Goal: Task Accomplishment & Management: Use online tool/utility

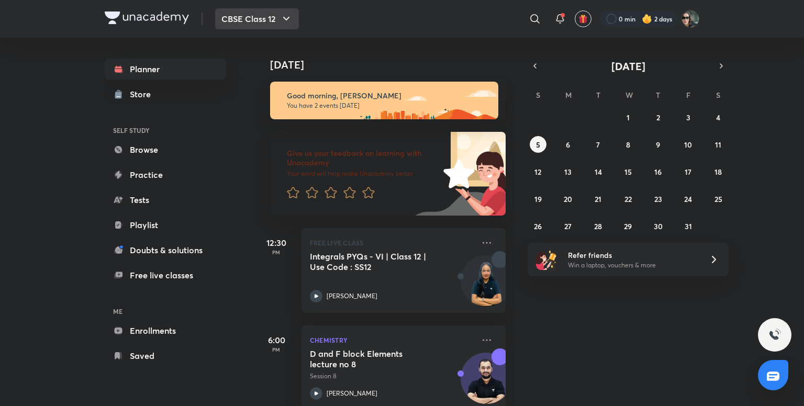
click at [269, 16] on button "CBSE Class 12" at bounding box center [257, 18] width 84 height 21
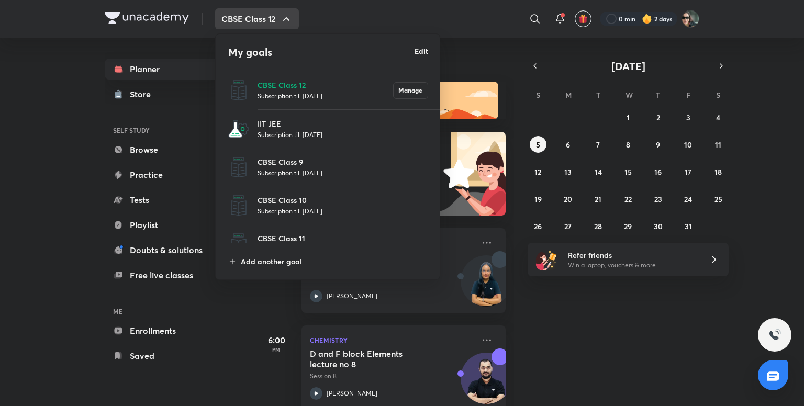
click at [309, 130] on p "Subscription till 8 Jun 2026" at bounding box center [343, 134] width 171 height 10
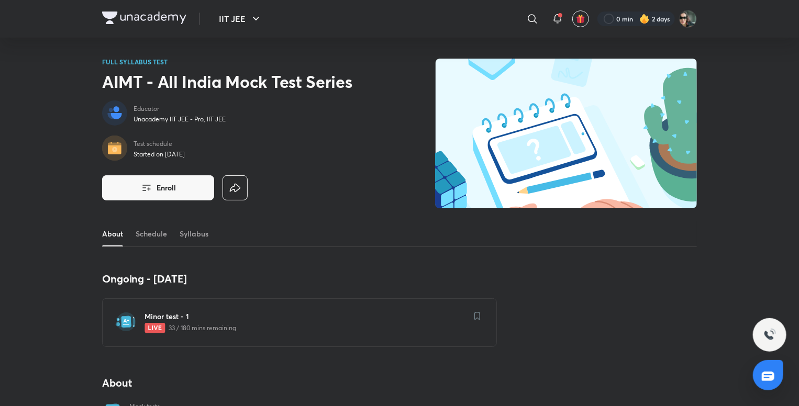
click at [170, 319] on h6 "Minor test - 1" at bounding box center [305, 316] width 322 height 10
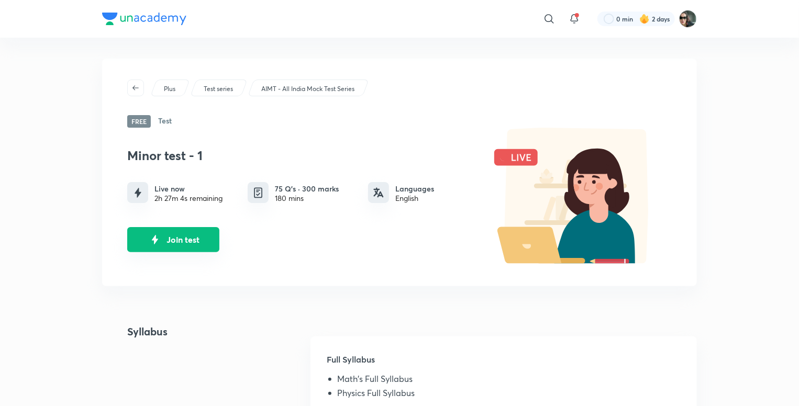
click at [195, 235] on button "Join test" at bounding box center [173, 239] width 92 height 25
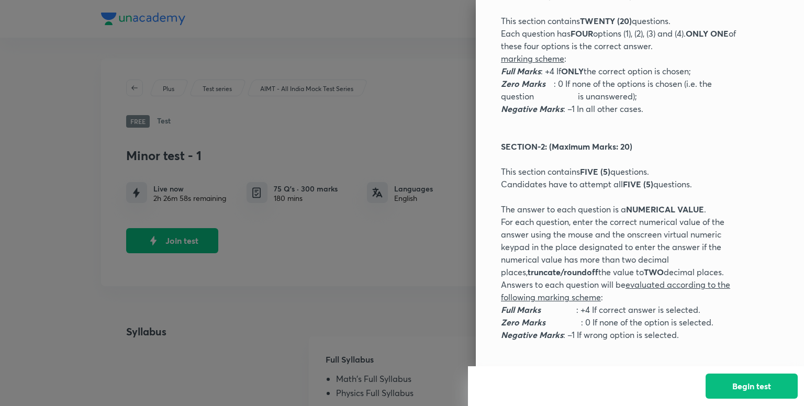
scroll to position [332, 0]
click at [743, 382] on button "Begin test" at bounding box center [752, 385] width 92 height 25
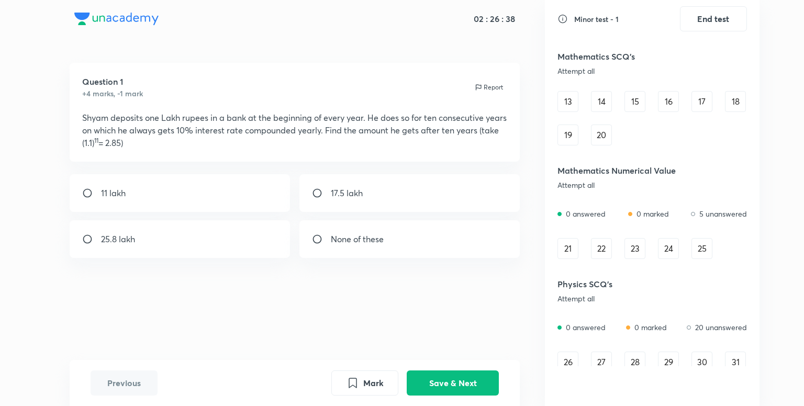
scroll to position [0, 0]
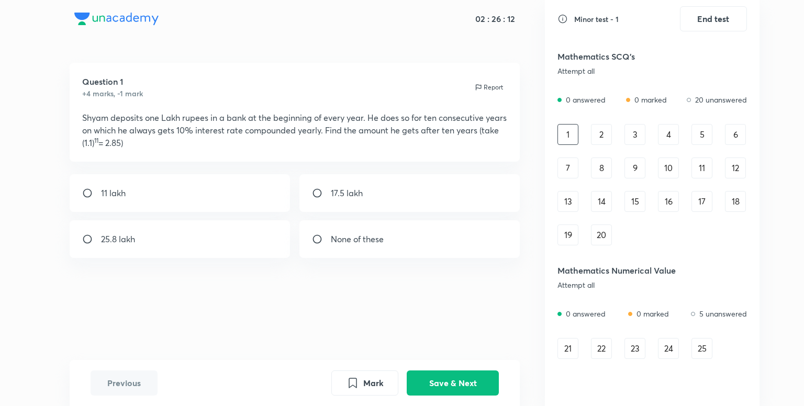
click at [327, 198] on input "radio" at bounding box center [321, 193] width 19 height 10
radio input "true"
click at [447, 387] on button "Save & Next" at bounding box center [453, 382] width 92 height 25
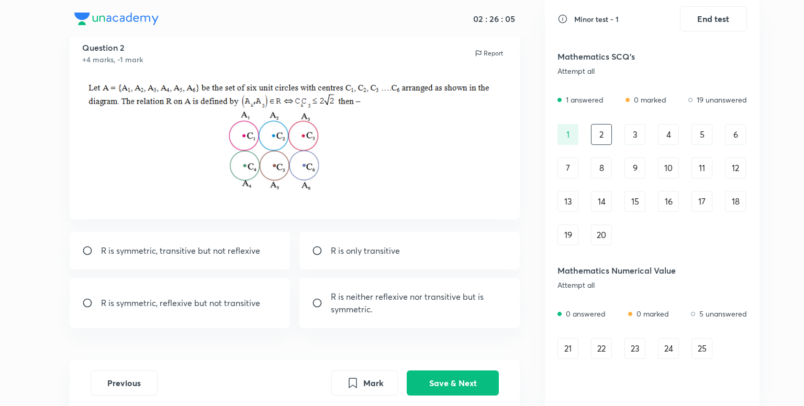
scroll to position [32, 0]
click at [158, 311] on p "R is symmetric, reflexive but not transitive" at bounding box center [180, 304] width 159 height 13
radio input "true"
click at [440, 382] on button "Save & Next" at bounding box center [453, 382] width 92 height 25
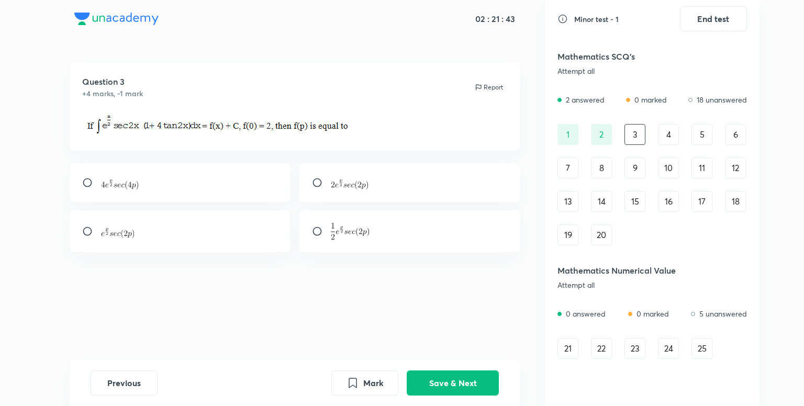
click at [666, 130] on div "4" at bounding box center [668, 134] width 21 height 21
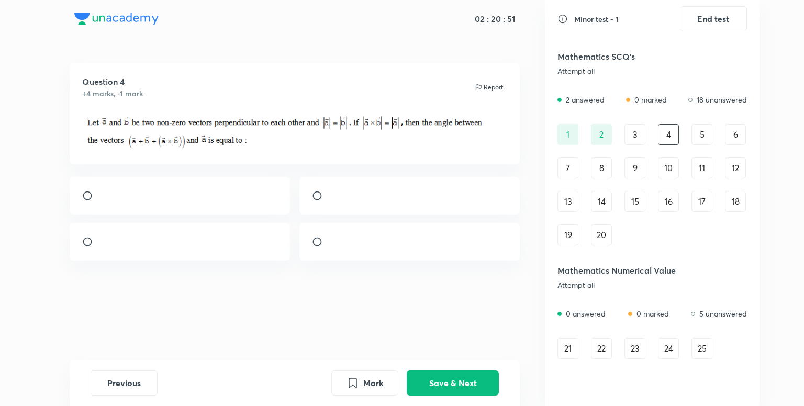
click at [320, 203] on div at bounding box center [409, 196] width 221 height 38
radio input "true"
click at [462, 383] on button "Save & Next" at bounding box center [453, 382] width 92 height 25
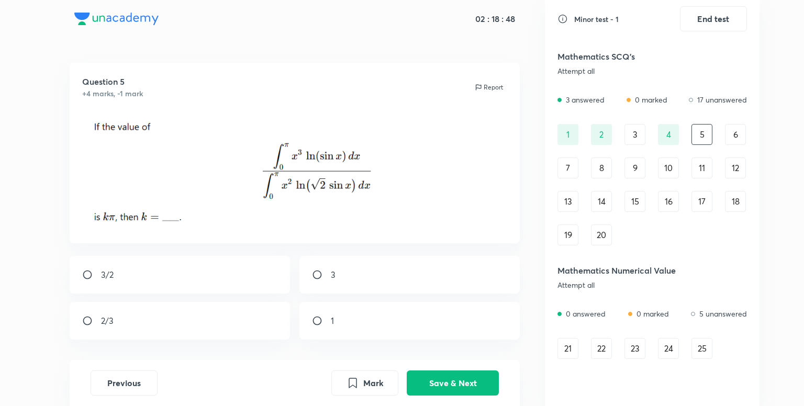
click at [732, 130] on div "6" at bounding box center [735, 134] width 21 height 21
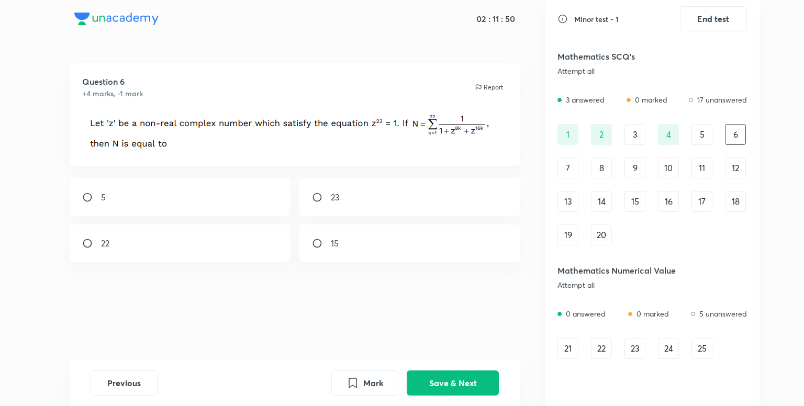
click at [631, 131] on div "3" at bounding box center [635, 134] width 21 height 21
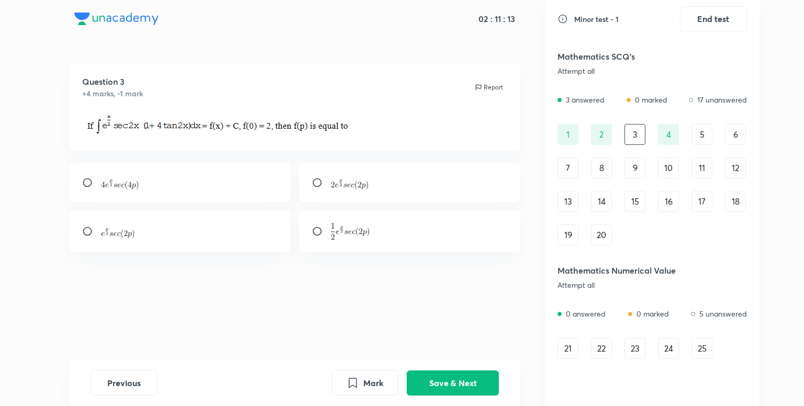
click at [417, 183] on div at bounding box center [409, 182] width 221 height 39
radio input "true"
click at [463, 381] on button "Save & Next" at bounding box center [453, 382] width 92 height 25
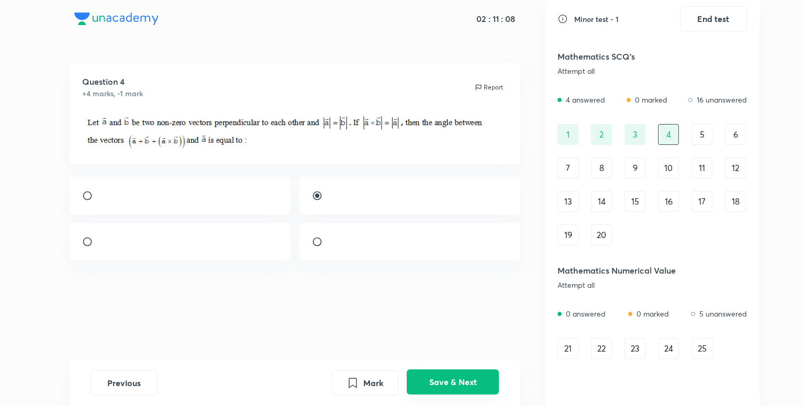
click at [477, 379] on button "Save & Next" at bounding box center [453, 382] width 92 height 25
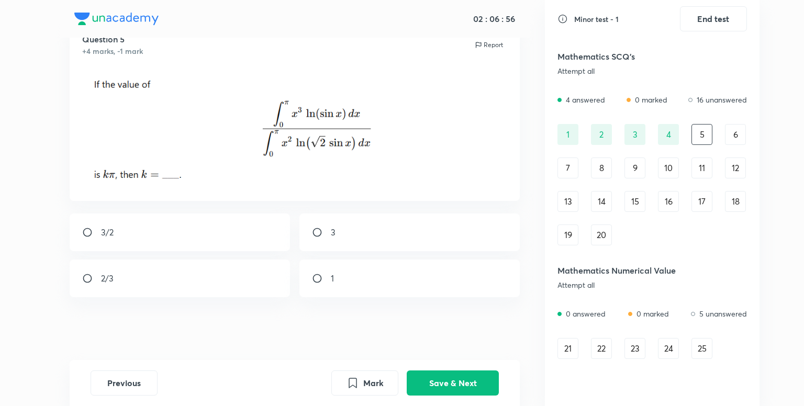
scroll to position [46, 0]
click at [201, 229] on div "3/2" at bounding box center [180, 233] width 221 height 38
radio input "true"
click at [454, 376] on button "Save & Next" at bounding box center [453, 382] width 92 height 25
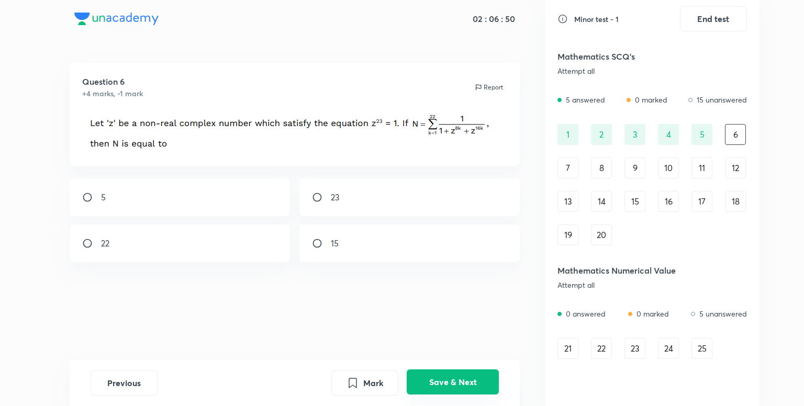
click at [469, 384] on button "Save & Next" at bounding box center [453, 382] width 92 height 25
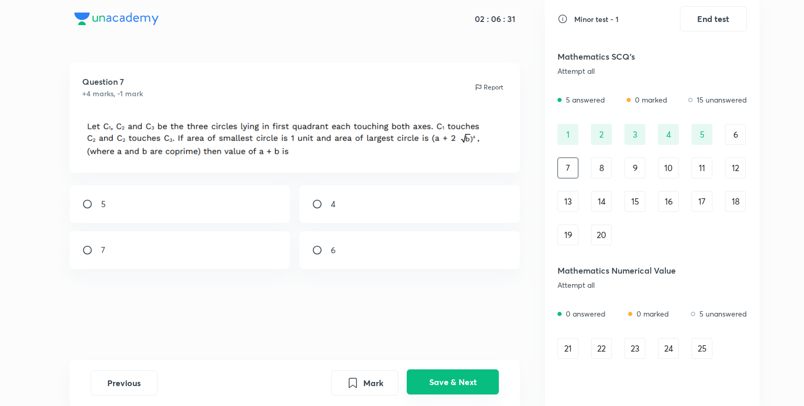
click at [469, 384] on button "Save & Next" at bounding box center [453, 382] width 92 height 25
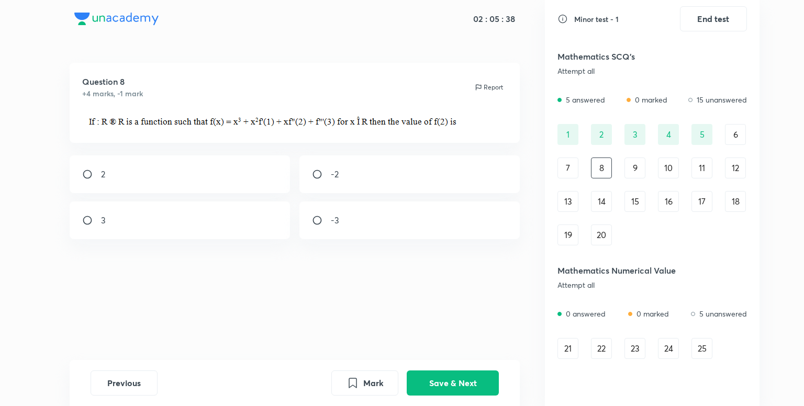
click at [630, 170] on div "9" at bounding box center [635, 168] width 21 height 21
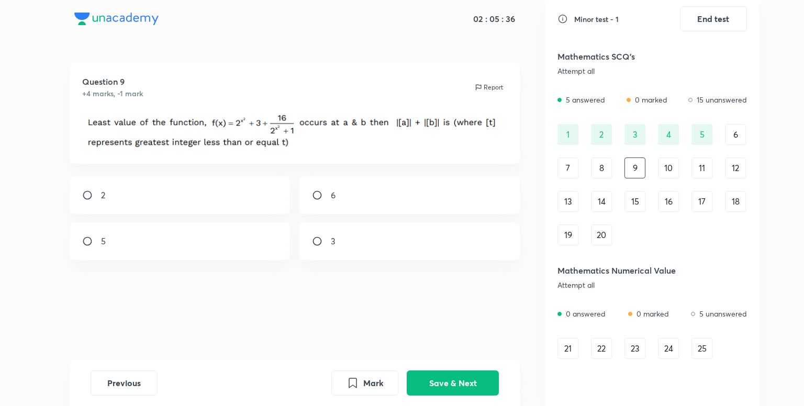
click at [607, 166] on div "8" at bounding box center [601, 168] width 21 height 21
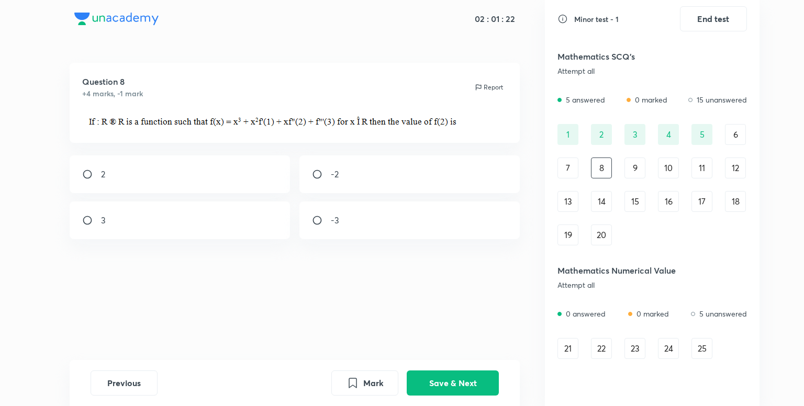
click at [633, 165] on div "9" at bounding box center [635, 168] width 21 height 21
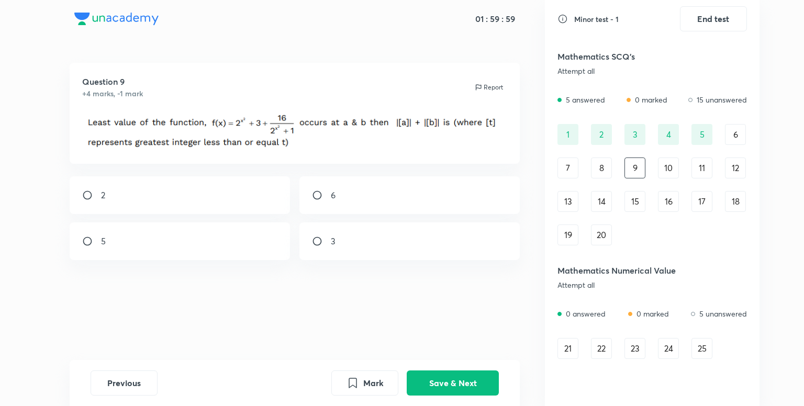
click at [197, 189] on div "2" at bounding box center [180, 195] width 221 height 38
radio input "true"
click at [462, 388] on button "Save & Next" at bounding box center [453, 382] width 92 height 25
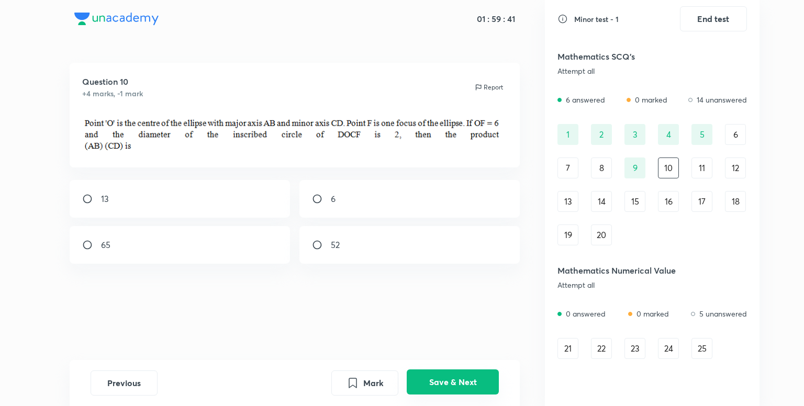
click at [462, 388] on button "Save & Next" at bounding box center [453, 382] width 92 height 25
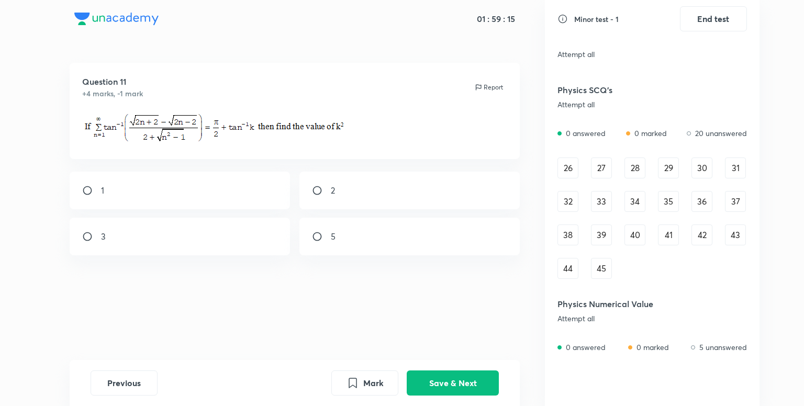
scroll to position [295, 0]
click at [565, 163] on div "26" at bounding box center [568, 167] width 21 height 21
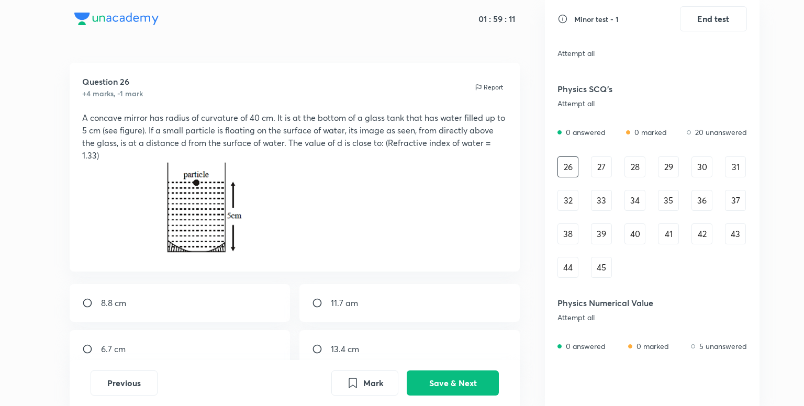
click at [602, 161] on div "27" at bounding box center [601, 167] width 21 height 21
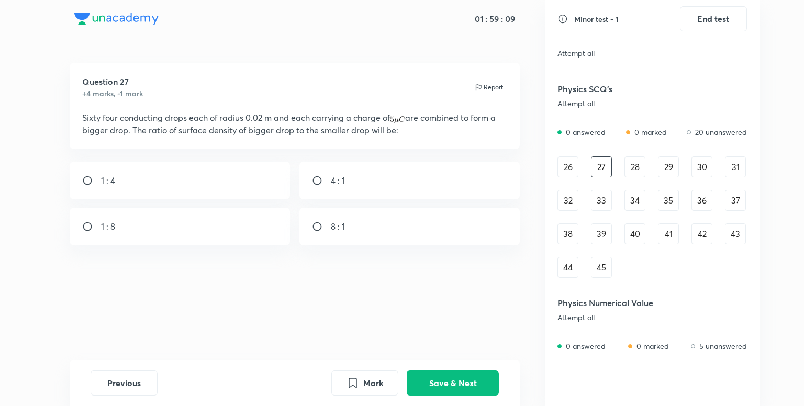
click at [636, 163] on div "28" at bounding box center [635, 167] width 21 height 21
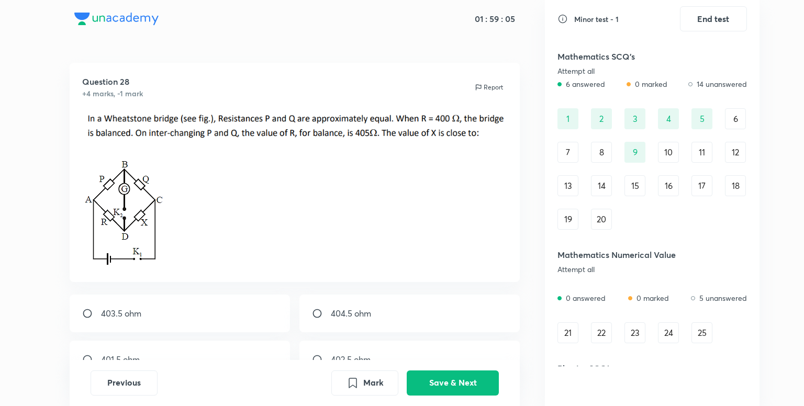
scroll to position [0, 0]
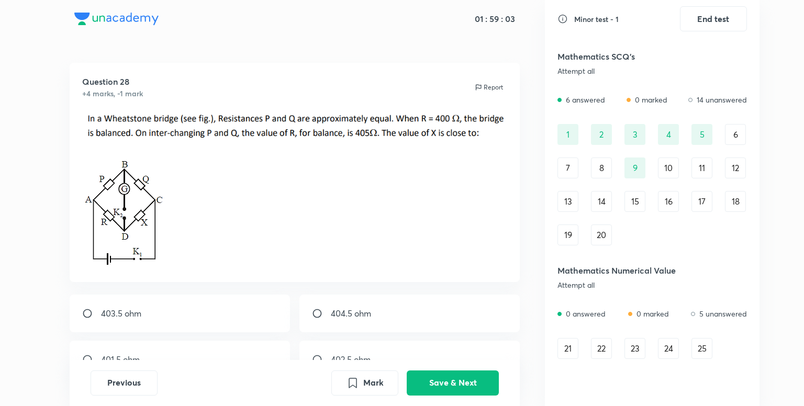
click at [662, 163] on div "10" at bounding box center [668, 168] width 21 height 21
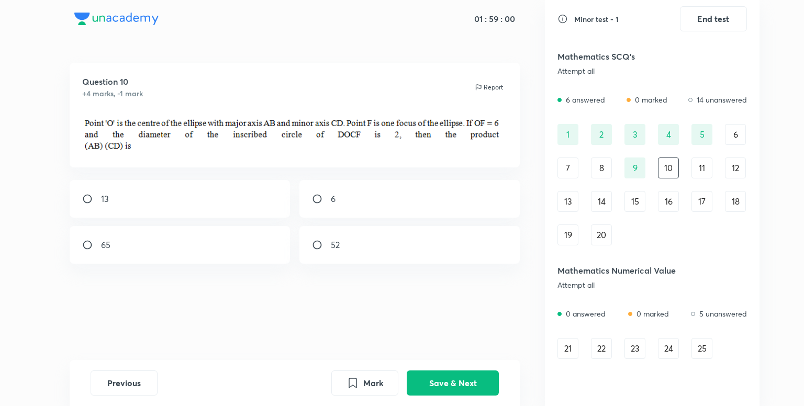
click at [695, 171] on div "11" at bounding box center [702, 168] width 21 height 21
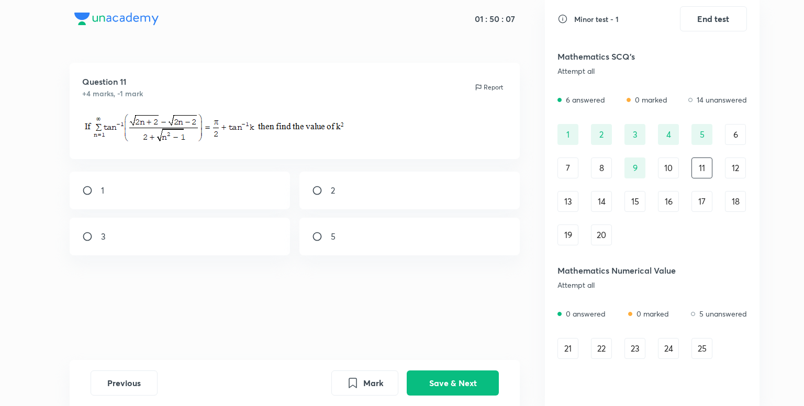
click at [399, 186] on div "2" at bounding box center [409, 191] width 221 height 38
radio input "true"
click at [453, 377] on button "Save & Next" at bounding box center [453, 382] width 92 height 25
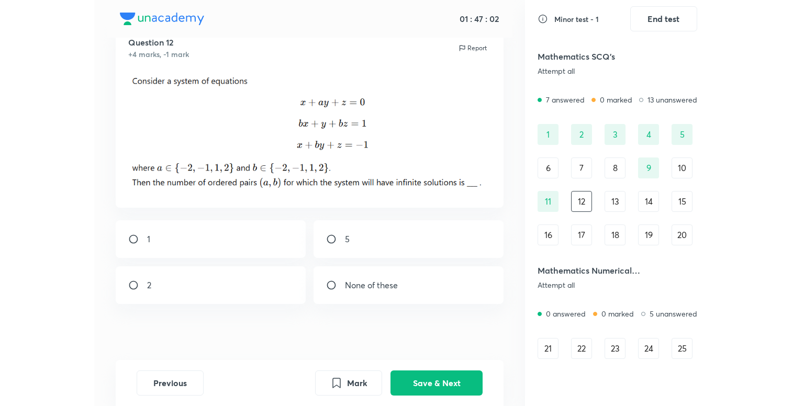
scroll to position [48, 0]
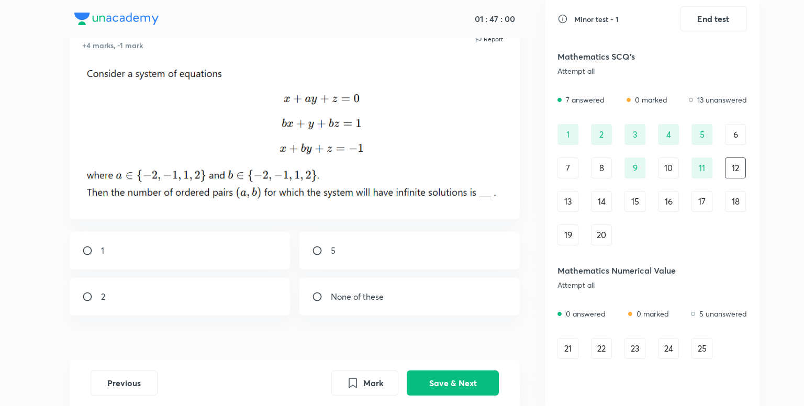
click at [426, 264] on div "5" at bounding box center [409, 251] width 221 height 38
radio input "true"
click at [448, 384] on button "Save & Next" at bounding box center [453, 382] width 92 height 25
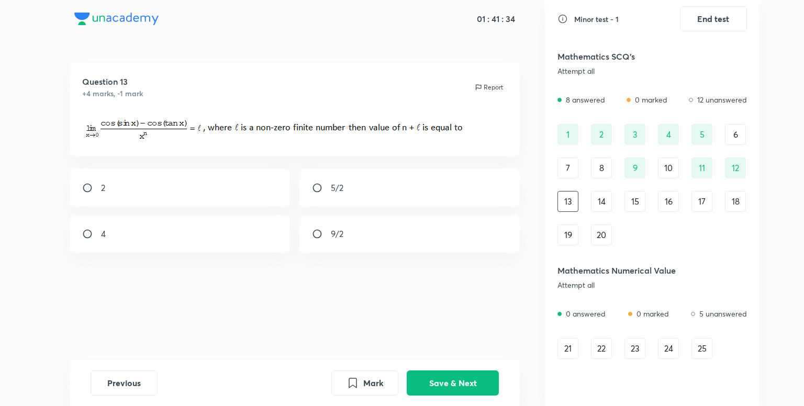
click at [671, 168] on div "10" at bounding box center [668, 168] width 21 height 21
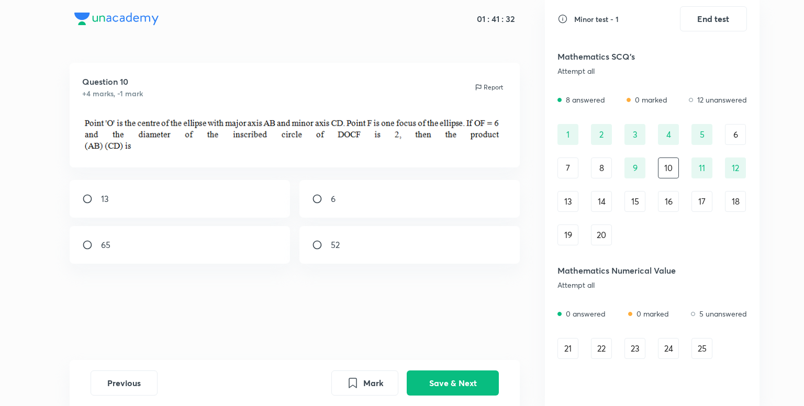
click at [600, 170] on div "8" at bounding box center [601, 168] width 21 height 21
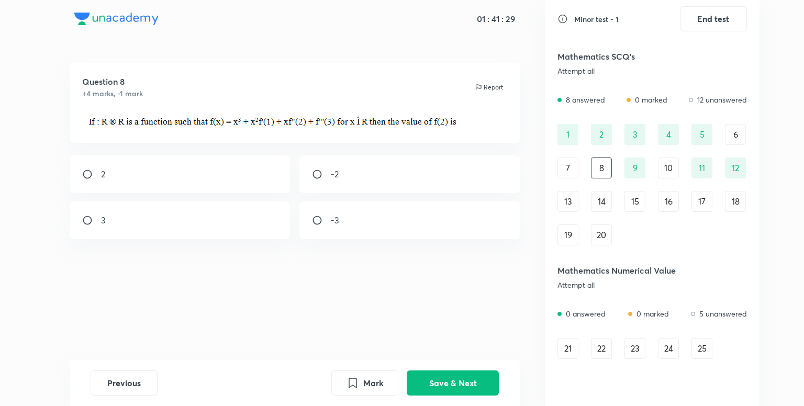
click at [377, 174] on div "-2" at bounding box center [409, 174] width 221 height 38
radio input "true"
click at [444, 387] on button "Save & Next" at bounding box center [453, 382] width 92 height 25
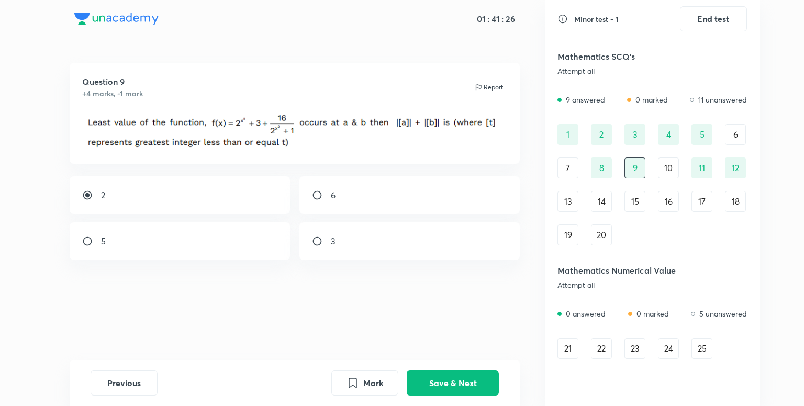
click at [569, 205] on div "13" at bounding box center [568, 201] width 21 height 21
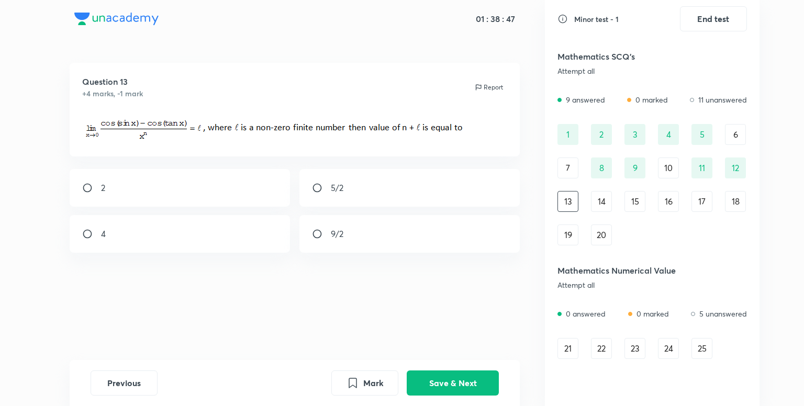
click at [378, 248] on div "9/2" at bounding box center [409, 234] width 221 height 38
radio input "true"
click at [453, 383] on button "Save & Next" at bounding box center [453, 382] width 92 height 25
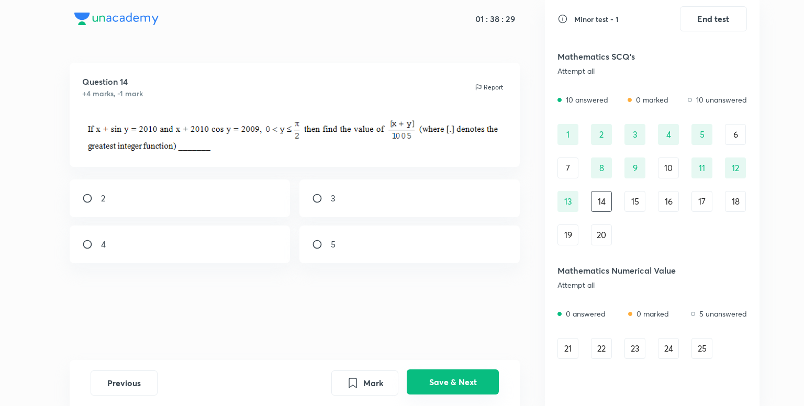
click at [453, 383] on button "Save & Next" at bounding box center [453, 382] width 92 height 25
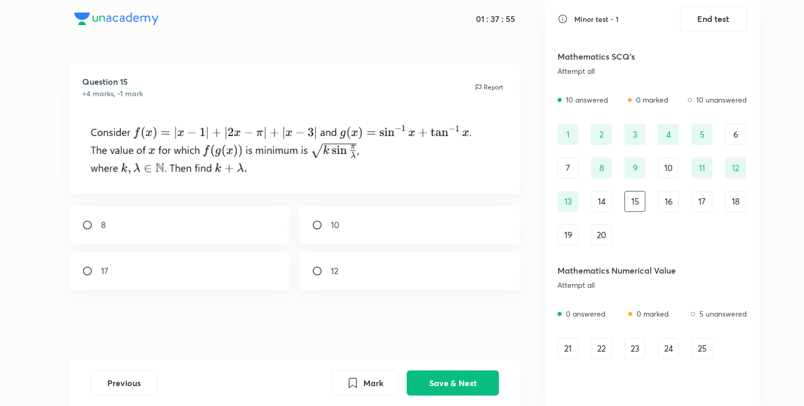
click at [599, 202] on div "14" at bounding box center [601, 201] width 21 height 21
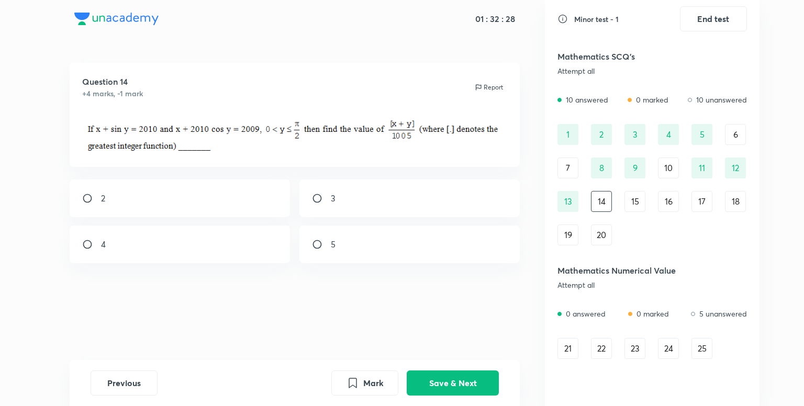
click at [197, 207] on div "2" at bounding box center [180, 199] width 221 height 38
radio input "true"
click at [452, 381] on button "Save & Next" at bounding box center [453, 382] width 92 height 25
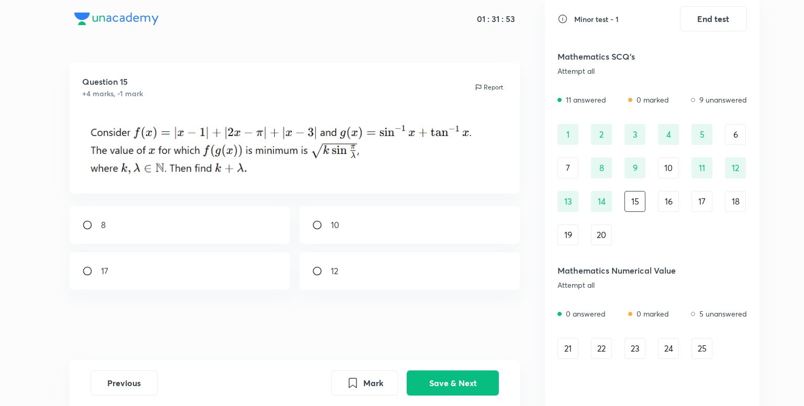
click at [394, 269] on div "12" at bounding box center [409, 271] width 221 height 38
radio input "true"
click at [459, 377] on button "Save & Next" at bounding box center [453, 382] width 92 height 25
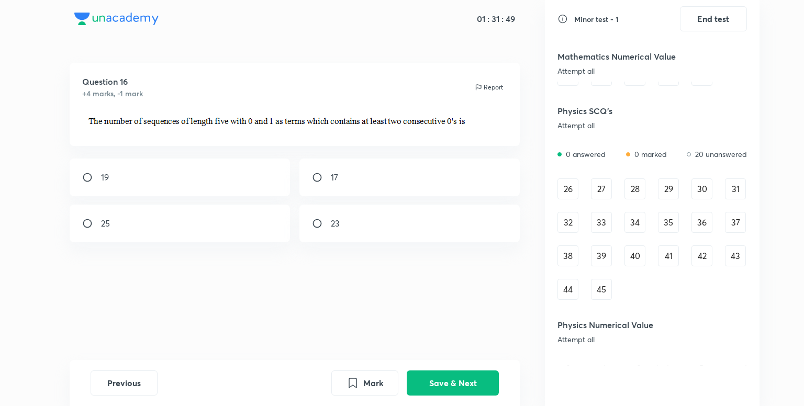
scroll to position [286, 0]
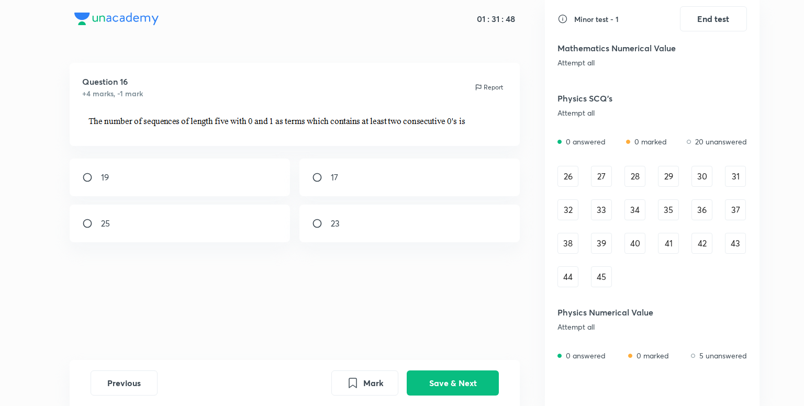
click at [564, 182] on div "26" at bounding box center [568, 176] width 21 height 21
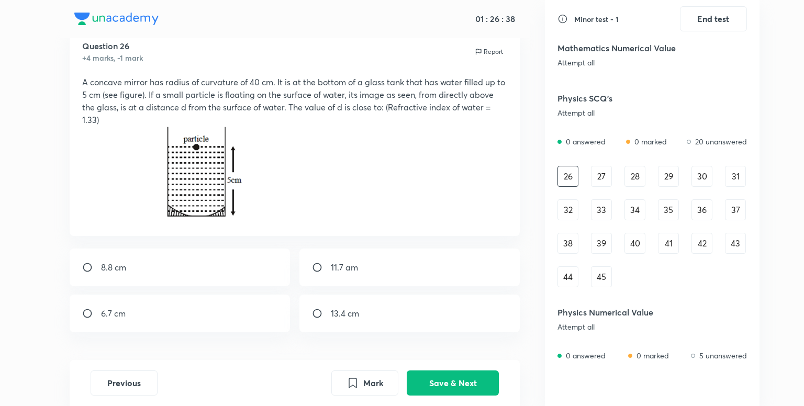
click at [204, 277] on div "8.8 cm" at bounding box center [180, 268] width 221 height 38
radio input "true"
click at [468, 390] on button "Save & Next" at bounding box center [453, 382] width 92 height 25
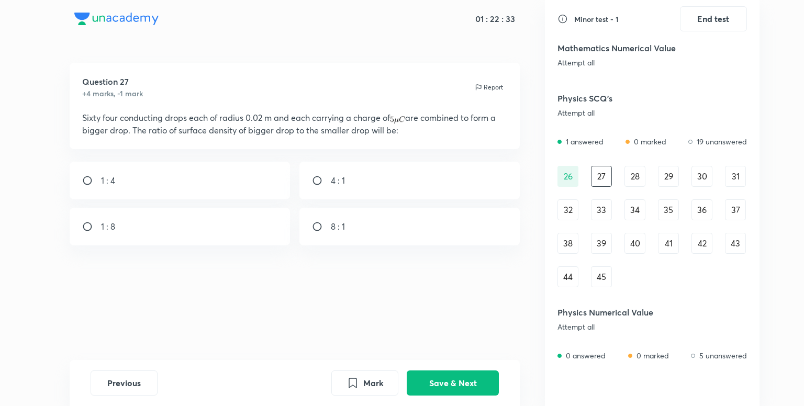
click at [339, 193] on div "4 : 1" at bounding box center [409, 181] width 221 height 38
radio input "true"
click at [455, 375] on button "Save & Next" at bounding box center [453, 382] width 92 height 25
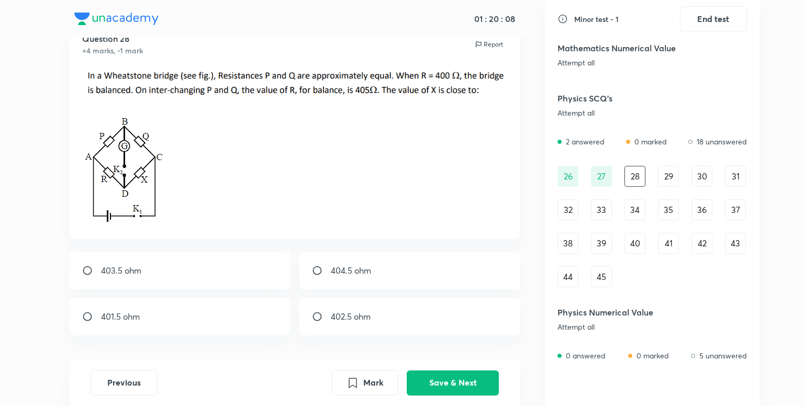
click at [397, 324] on div "402.5 ohm" at bounding box center [409, 317] width 221 height 38
radio input "true"
click at [446, 380] on button "Save & Next" at bounding box center [453, 382] width 92 height 25
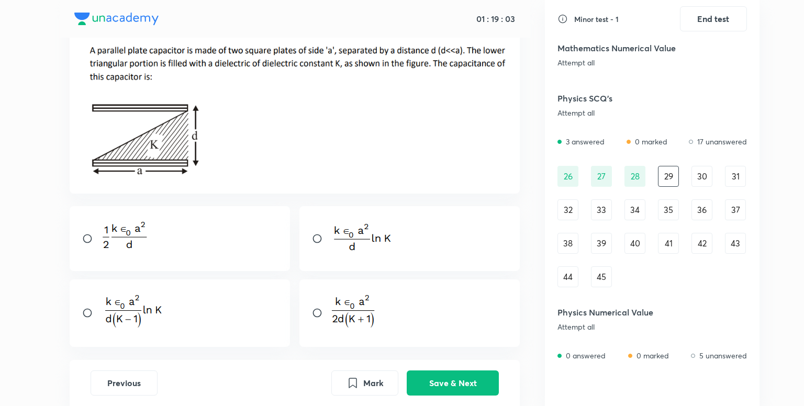
click at [171, 306] on div at bounding box center [180, 314] width 221 height 68
radio input "true"
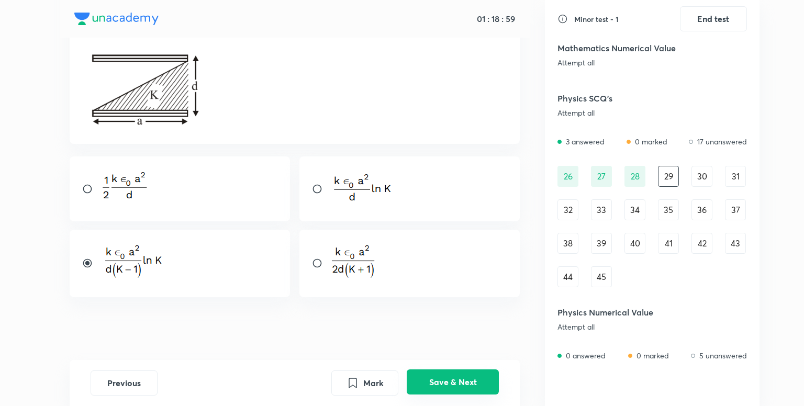
click at [448, 377] on button "Save & Next" at bounding box center [453, 382] width 92 height 25
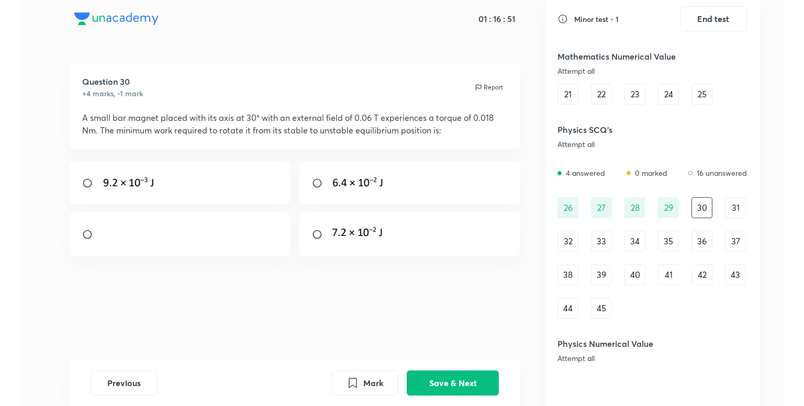
scroll to position [254, 0]
click at [414, 254] on div at bounding box center [409, 234] width 221 height 43
radio input "true"
click at [460, 380] on button "Save & Next" at bounding box center [453, 382] width 92 height 25
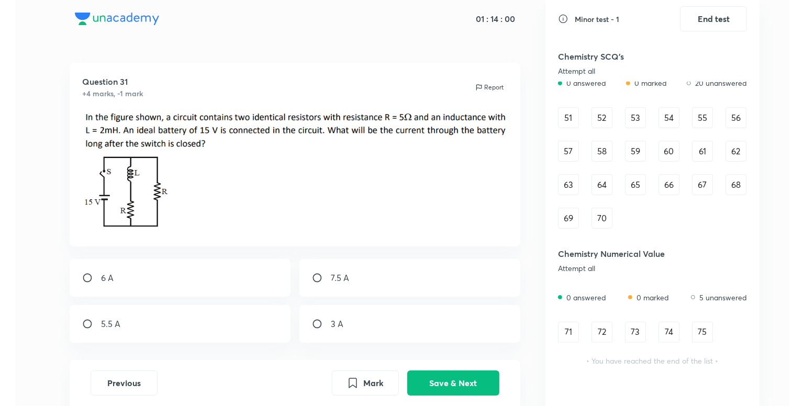
scroll to position [672, 0]
click at [214, 287] on div "6 A" at bounding box center [180, 278] width 221 height 38
radio input "true"
click at [431, 388] on button "Save & Next" at bounding box center [453, 382] width 92 height 25
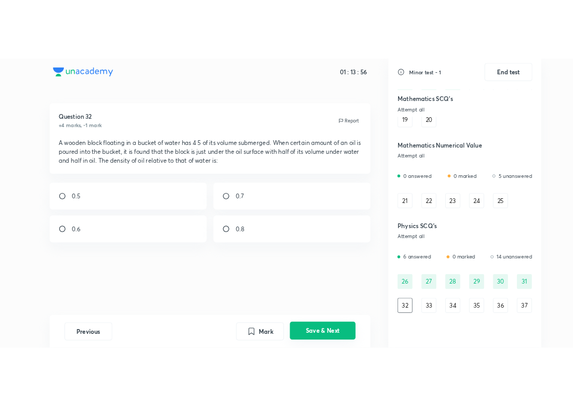
scroll to position [140, 0]
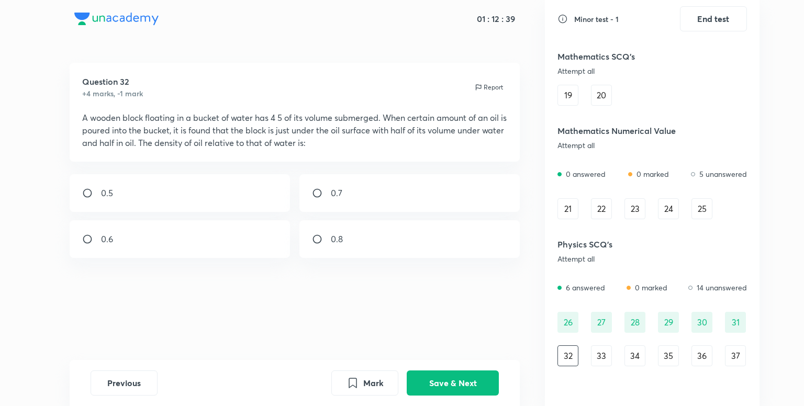
click at [393, 212] on div "0.7" at bounding box center [409, 193] width 221 height 38
radio input "true"
click at [451, 380] on button "Save & Next" at bounding box center [453, 382] width 92 height 25
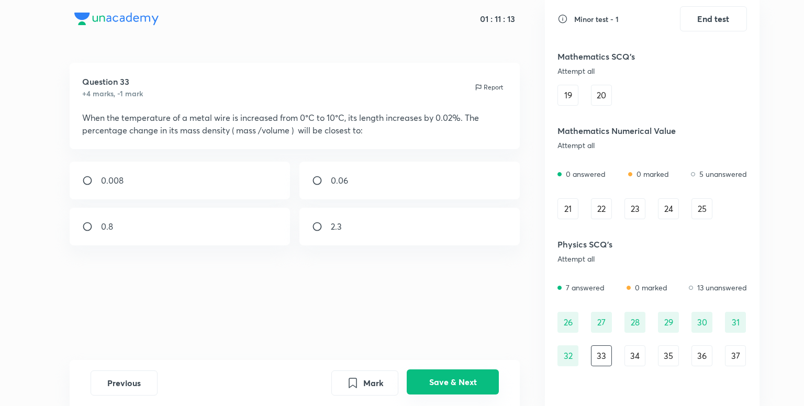
click at [451, 380] on button "Save & Next" at bounding box center [453, 382] width 92 height 25
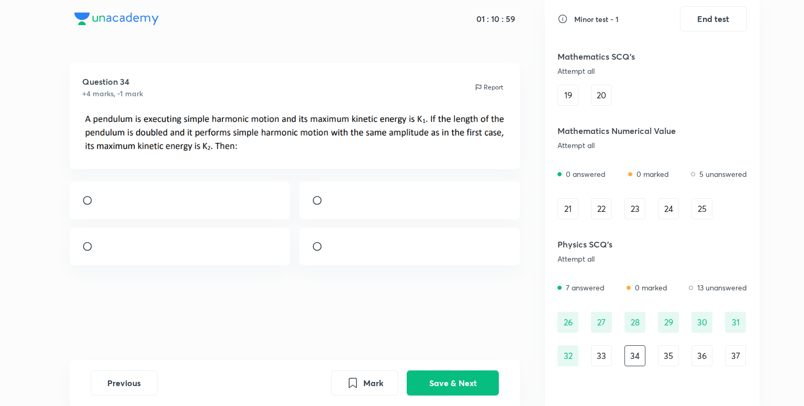
click at [160, 213] on div at bounding box center [180, 201] width 221 height 38
radio input "true"
click at [466, 391] on button "Save & Next" at bounding box center [453, 382] width 92 height 25
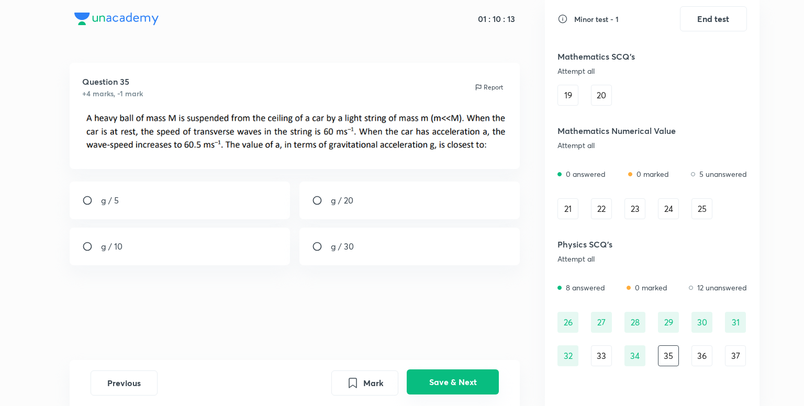
click at [466, 391] on button "Save & Next" at bounding box center [453, 382] width 92 height 25
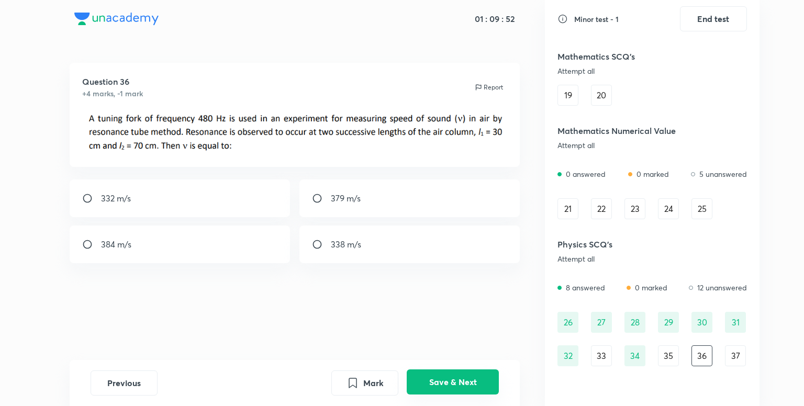
click at [466, 391] on button "Save & Next" at bounding box center [453, 382] width 92 height 25
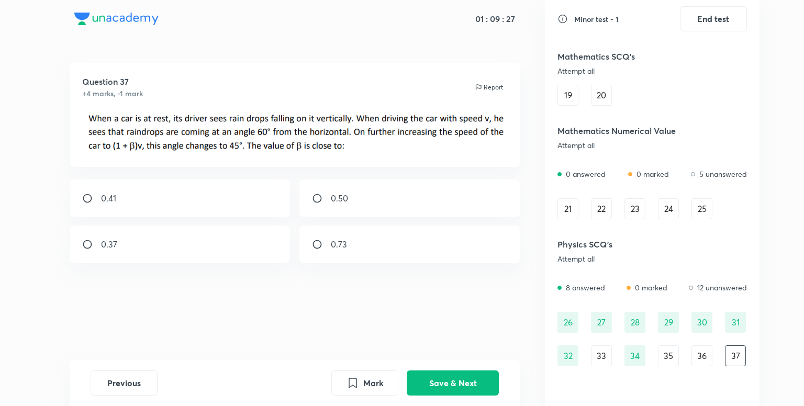
click at [566, 354] on div "32" at bounding box center [568, 356] width 21 height 21
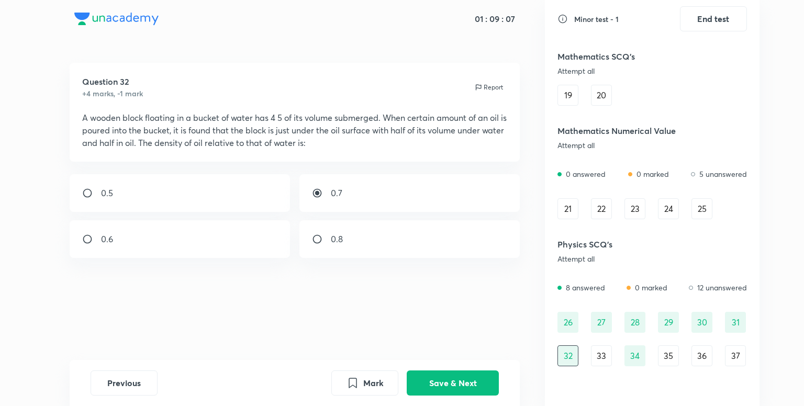
click at [206, 258] on div "0.6" at bounding box center [180, 239] width 221 height 38
radio input "false"
radio input "true"
click at [445, 386] on button "Save & Next" at bounding box center [453, 382] width 92 height 25
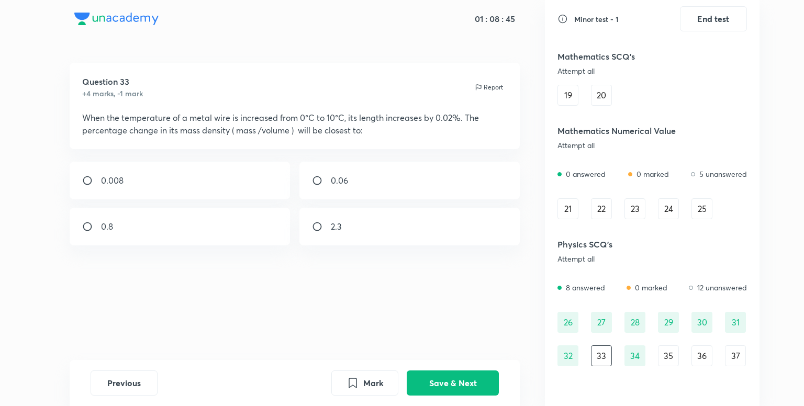
click at [383, 183] on div "0.06" at bounding box center [409, 181] width 221 height 38
radio input "true"
click at [491, 375] on button "Save & Next" at bounding box center [453, 382] width 92 height 25
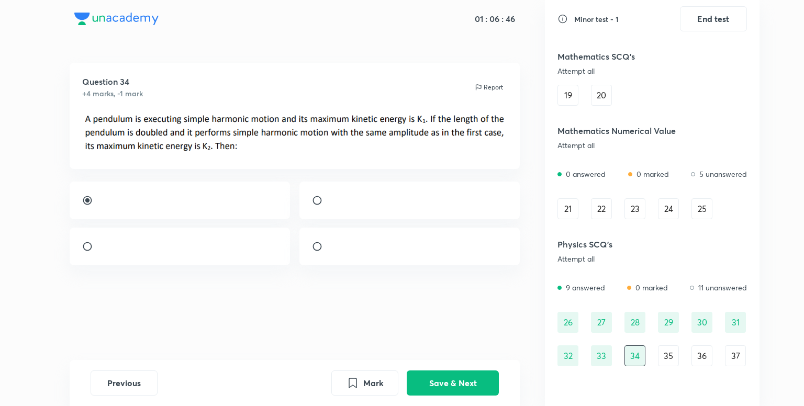
click at [402, 216] on div at bounding box center [409, 201] width 221 height 38
radio input "false"
radio input "true"
click at [454, 375] on button "Save & Next" at bounding box center [453, 382] width 92 height 25
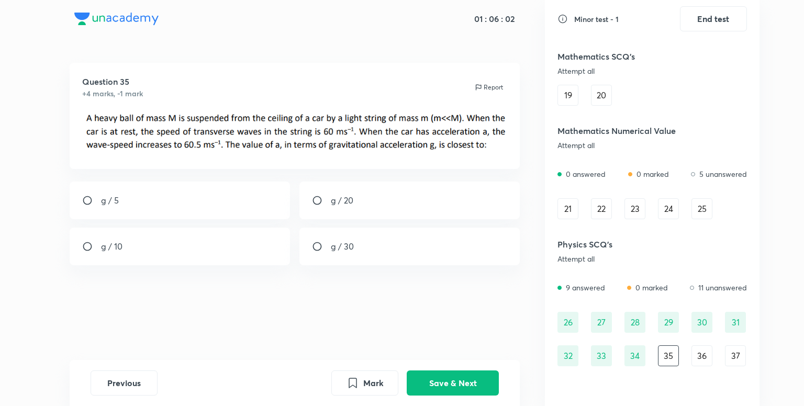
click at [225, 219] on div "g / 5" at bounding box center [180, 201] width 221 height 38
radio input "true"
click at [460, 371] on button "Save & Next" at bounding box center [453, 382] width 92 height 25
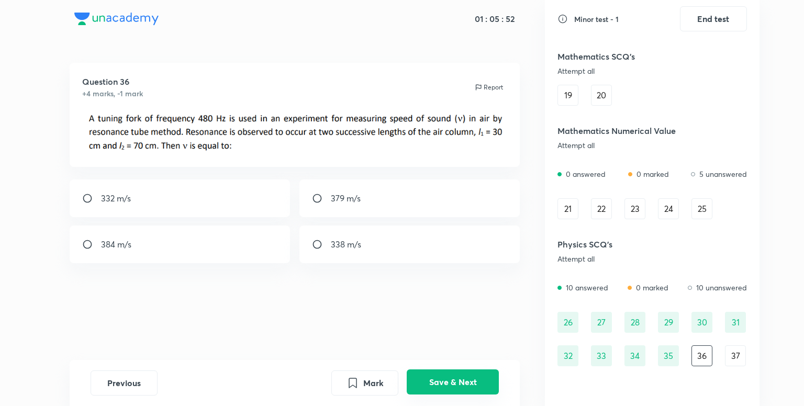
click at [460, 371] on button "Save & Next" at bounding box center [453, 382] width 92 height 25
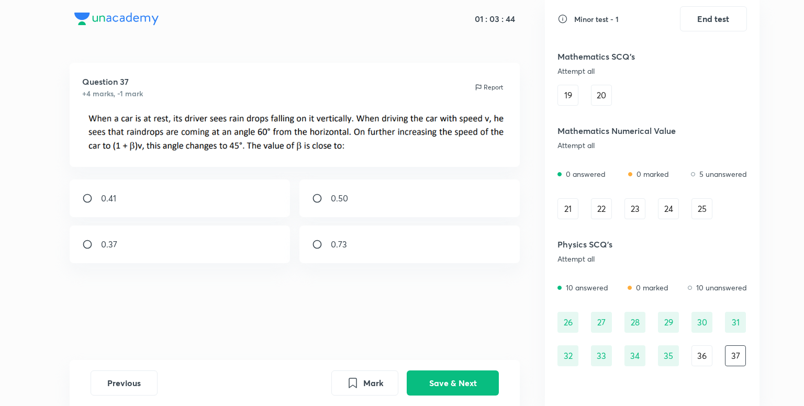
click at [372, 235] on div "0.73" at bounding box center [409, 245] width 221 height 38
radio input "true"
click at [462, 374] on button "Save & Next" at bounding box center [453, 382] width 92 height 25
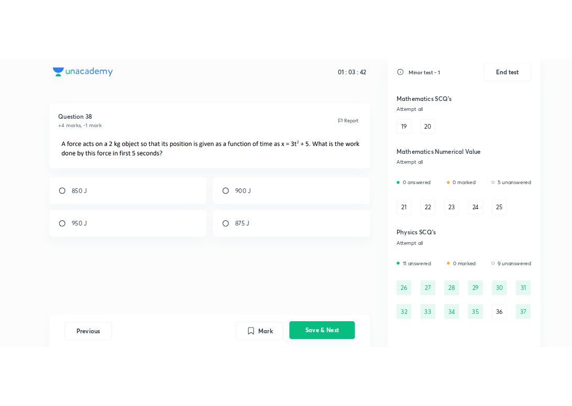
scroll to position [173, 0]
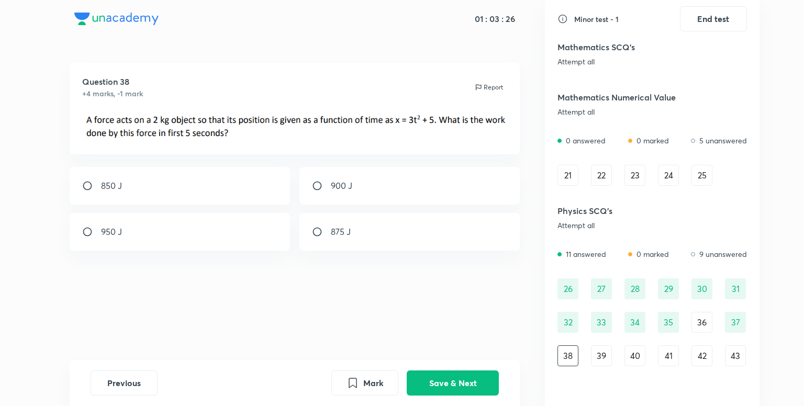
click at [380, 126] on img at bounding box center [295, 125] width 426 height 27
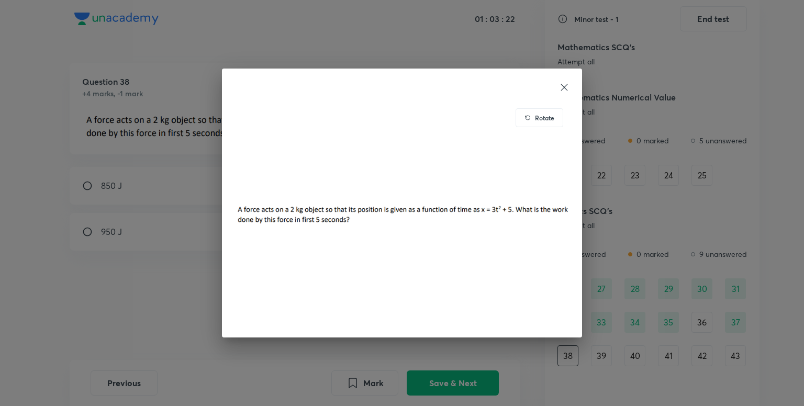
click at [567, 86] on icon at bounding box center [564, 87] width 10 height 10
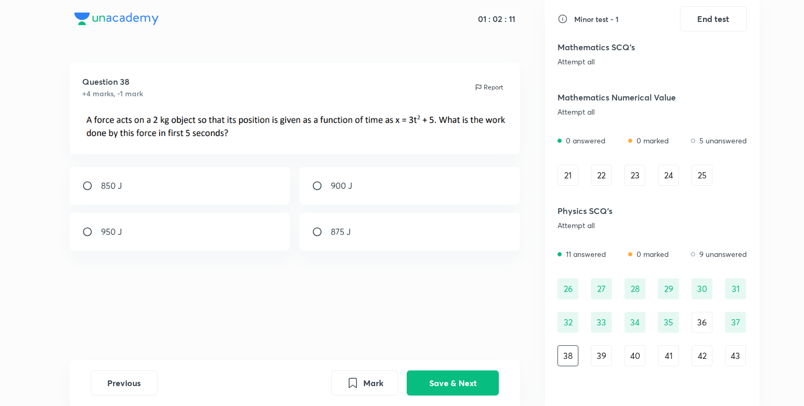
click at [426, 184] on div "900 J" at bounding box center [409, 186] width 221 height 38
radio input "true"
click at [444, 380] on button "Save & Next" at bounding box center [453, 382] width 92 height 25
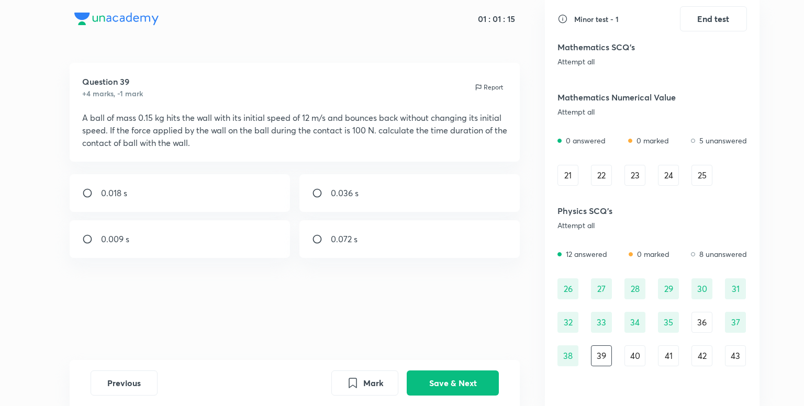
click at [387, 197] on div "0.036 s" at bounding box center [409, 193] width 221 height 38
radio input "true"
click at [457, 375] on button "Save & Next" at bounding box center [453, 382] width 92 height 25
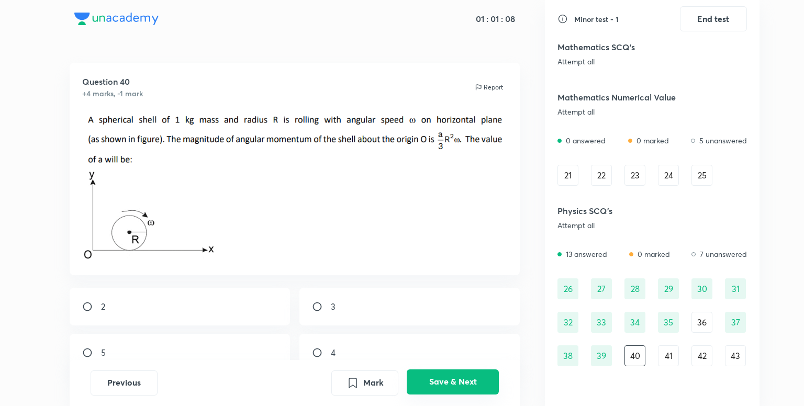
click at [457, 375] on button "Save & Next" at bounding box center [453, 382] width 92 height 25
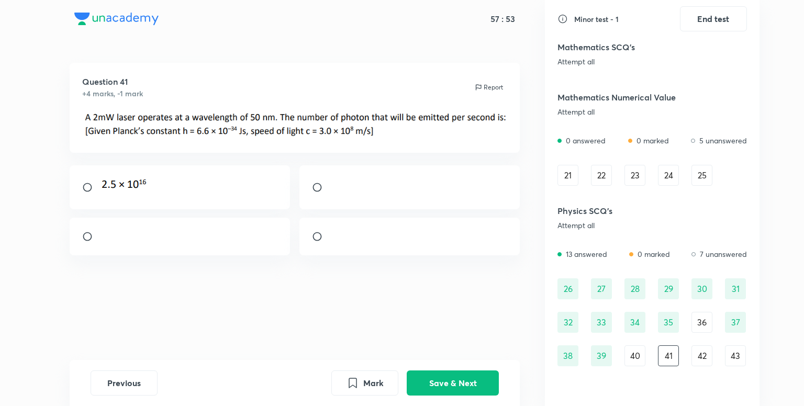
click at [174, 244] on div at bounding box center [180, 237] width 221 height 38
radio input "true"
click at [444, 376] on button "Save & Next" at bounding box center [453, 382] width 92 height 25
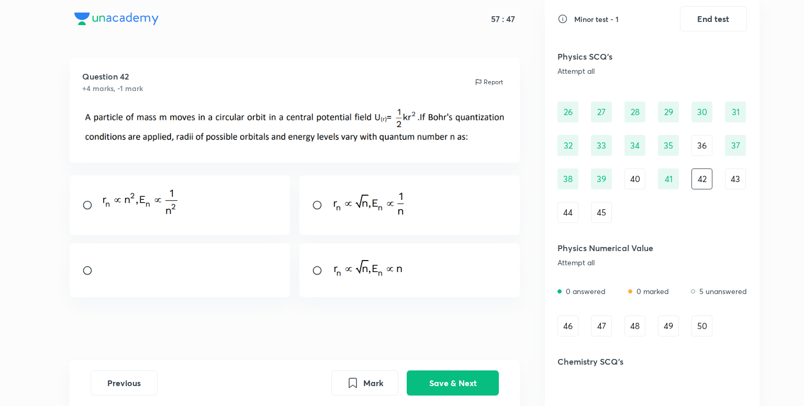
scroll to position [349, 0]
click at [730, 181] on div "43" at bounding box center [735, 180] width 21 height 21
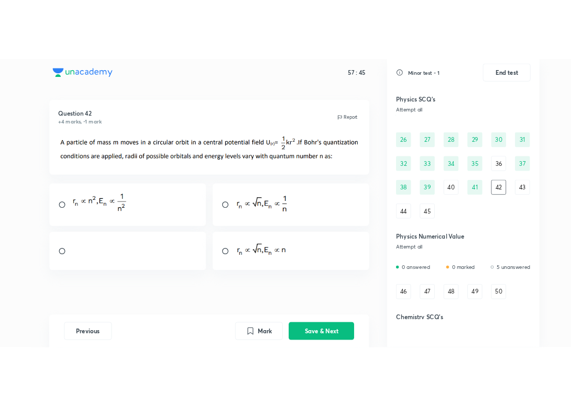
scroll to position [0, 0]
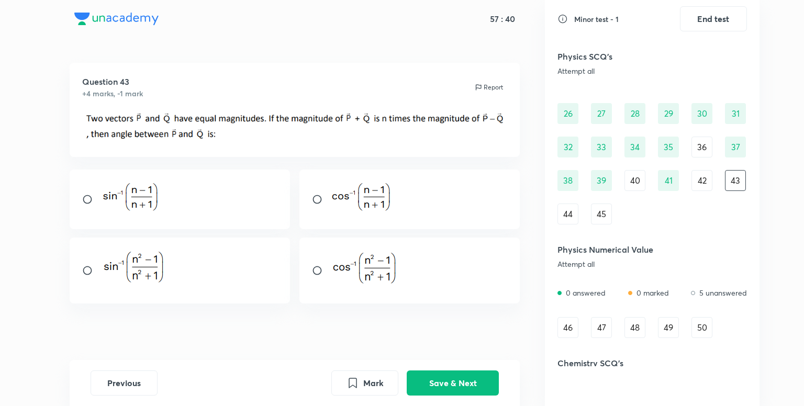
click at [343, 222] on div at bounding box center [409, 200] width 221 height 60
radio input "true"
click at [447, 380] on button "Save & Next" at bounding box center [453, 382] width 92 height 25
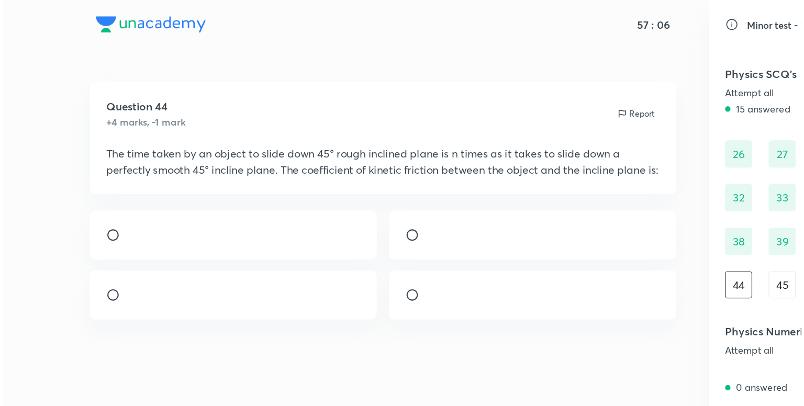
scroll to position [349, 0]
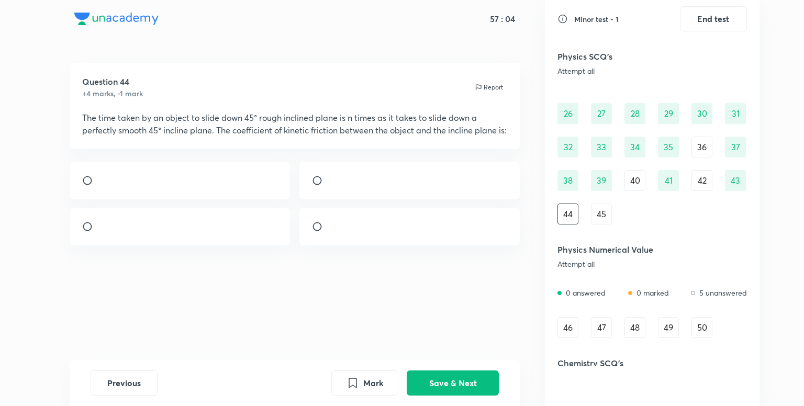
click at [387, 246] on div at bounding box center [409, 227] width 221 height 38
radio input "true"
click at [445, 379] on button "Save & Next" at bounding box center [453, 382] width 92 height 25
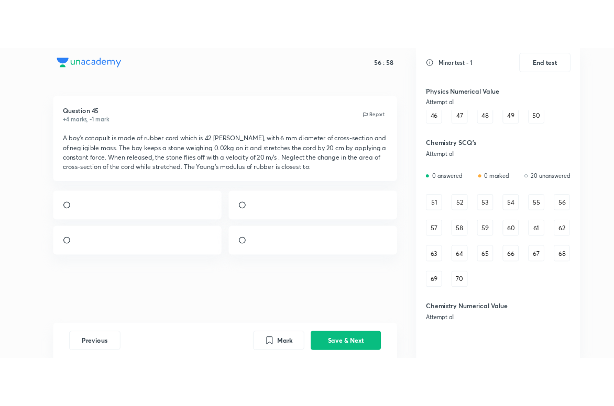
scroll to position [595, 0]
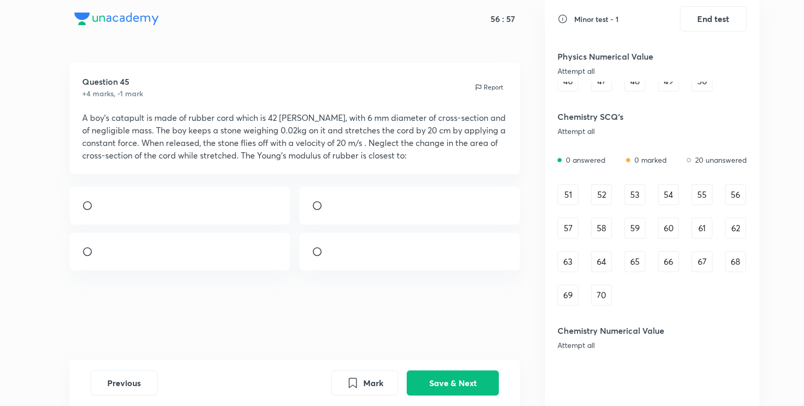
click at [570, 195] on div "51" at bounding box center [568, 194] width 21 height 21
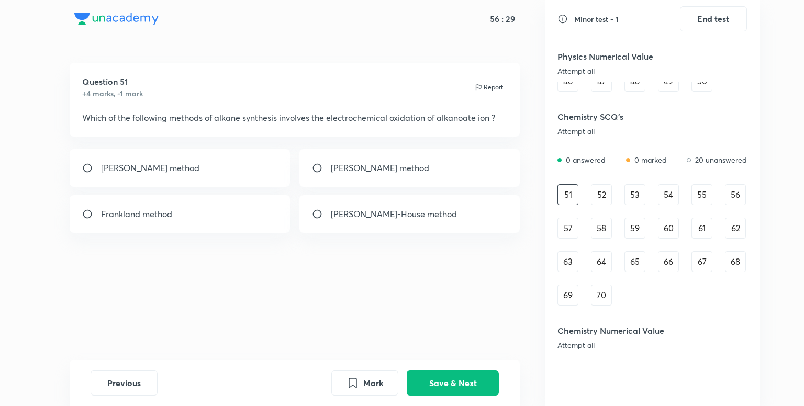
click at [203, 179] on div "[PERSON_NAME] method" at bounding box center [180, 168] width 221 height 38
radio input "true"
click at [462, 385] on button "Save & Next" at bounding box center [453, 382] width 92 height 25
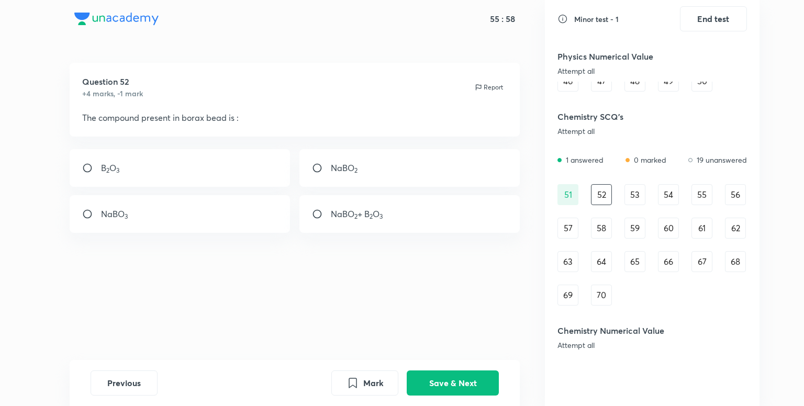
click at [431, 215] on div "NaBO 2 + B 2 O 3" at bounding box center [409, 214] width 221 height 38
radio input "true"
click at [444, 388] on button "Save & Next" at bounding box center [453, 382] width 92 height 25
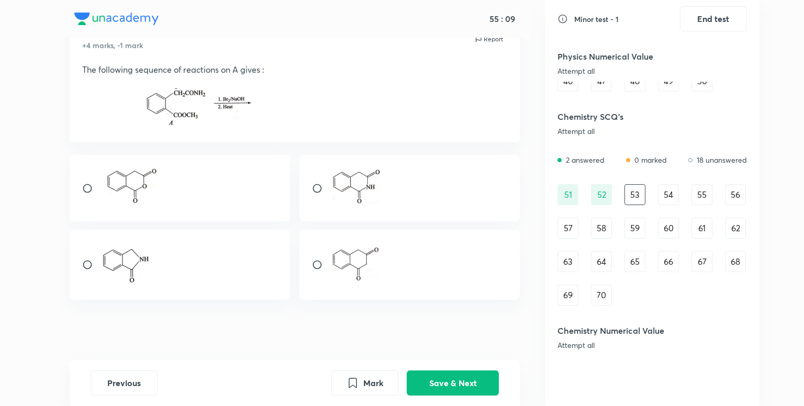
click at [325, 194] on input "radio" at bounding box center [321, 188] width 19 height 10
radio input "true"
click at [454, 374] on button "Save & Next" at bounding box center [453, 382] width 92 height 25
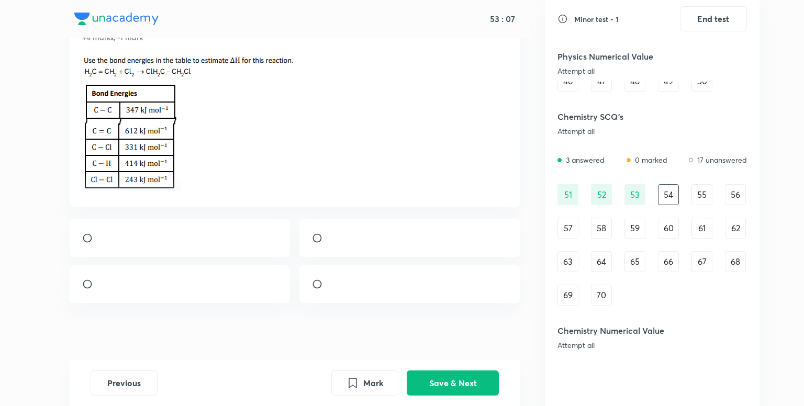
click at [390, 254] on div at bounding box center [409, 238] width 221 height 38
radio input "true"
click at [448, 377] on button "Save & Next" at bounding box center [453, 382] width 92 height 25
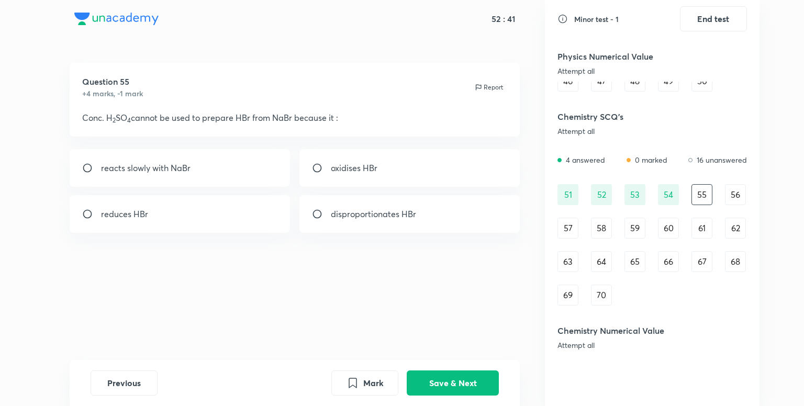
click at [333, 164] on p "oxidises HBr" at bounding box center [354, 168] width 47 height 13
radio input "true"
click at [436, 380] on button "Save & Next" at bounding box center [453, 382] width 92 height 25
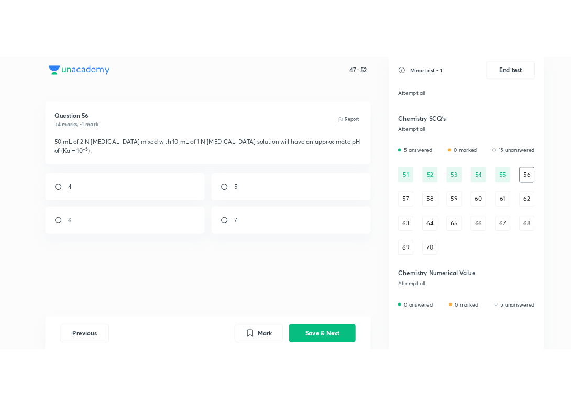
scroll to position [626, 0]
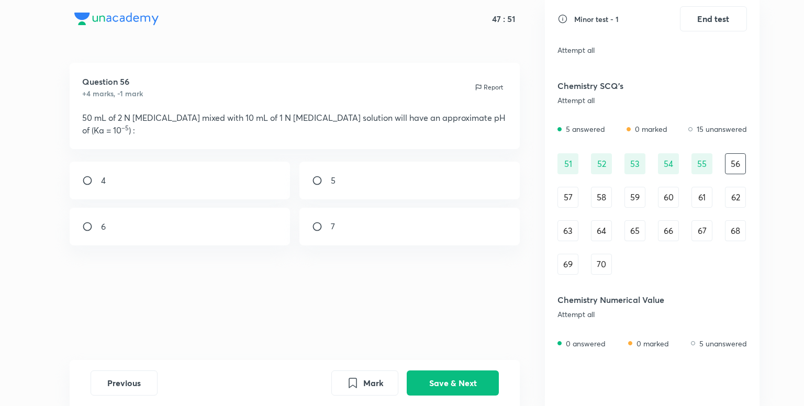
click at [228, 188] on div "4" at bounding box center [180, 181] width 221 height 38
radio input "true"
click at [445, 383] on button "Save & Next" at bounding box center [453, 382] width 92 height 25
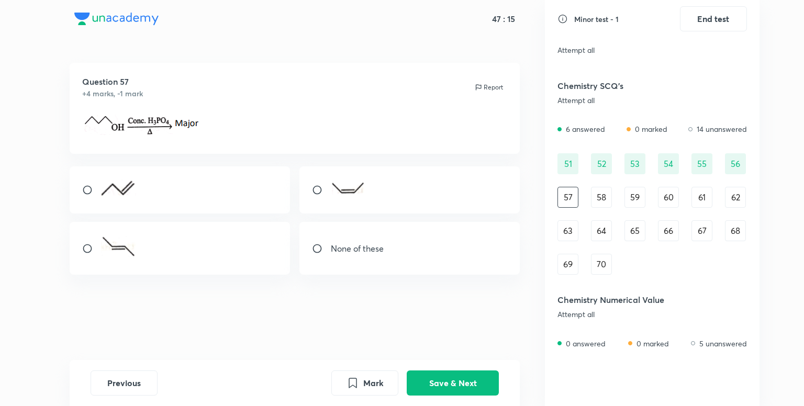
click at [327, 187] on input "radio" at bounding box center [321, 190] width 19 height 10
radio input "true"
click at [362, 386] on button "Mark" at bounding box center [364, 382] width 67 height 25
click at [446, 386] on button "Save & Next" at bounding box center [453, 382] width 92 height 25
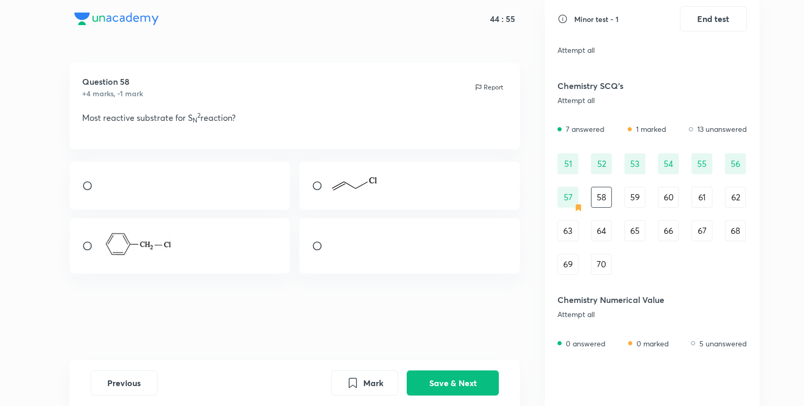
click at [208, 190] on div at bounding box center [180, 186] width 221 height 48
radio input "true"
click at [460, 383] on button "Save & Next" at bounding box center [453, 382] width 92 height 25
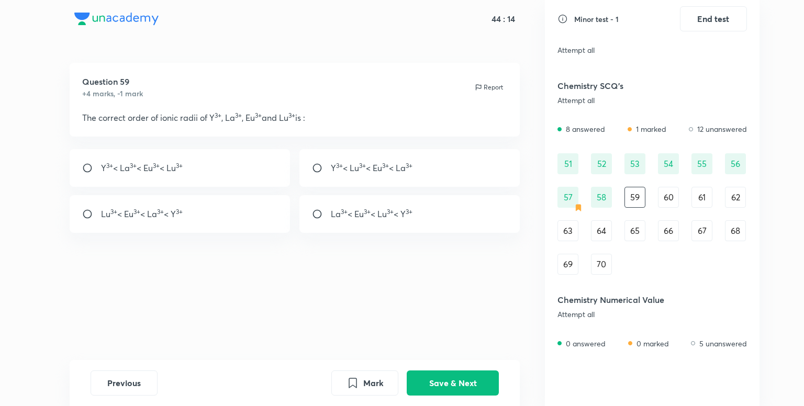
click at [404, 171] on p "Y 3+ < Lu 3+ < Eu 3+ < La 3+" at bounding box center [373, 168] width 84 height 13
radio input "true"
click at [454, 375] on button "Save & Next" at bounding box center [453, 382] width 92 height 25
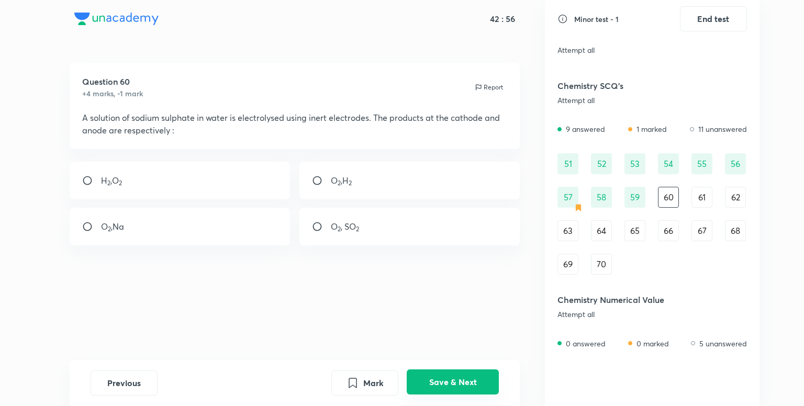
click at [454, 375] on button "Save & Next" at bounding box center [453, 382] width 92 height 25
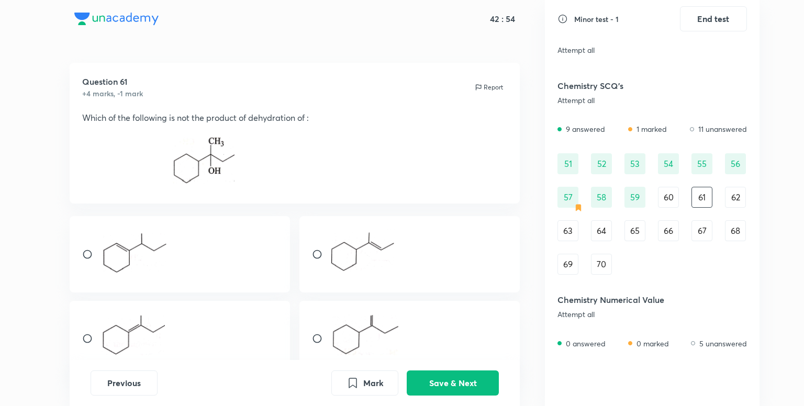
click at [672, 207] on div "60" at bounding box center [668, 197] width 21 height 21
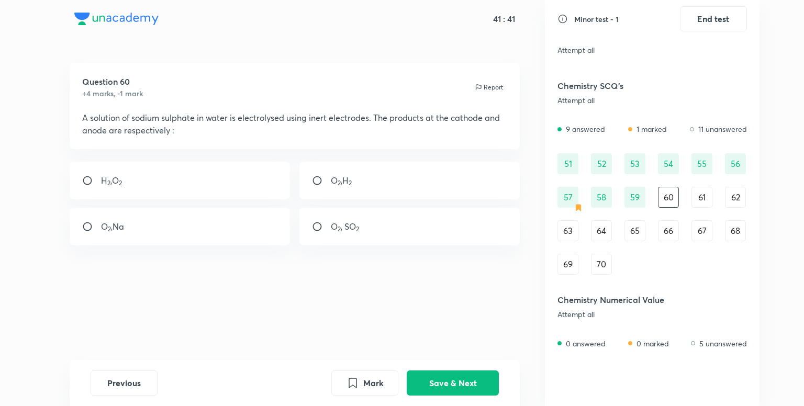
click at [425, 189] on div "O 2 ,H 2" at bounding box center [409, 181] width 221 height 38
radio input "true"
click at [463, 376] on button "Save & Next" at bounding box center [453, 382] width 92 height 25
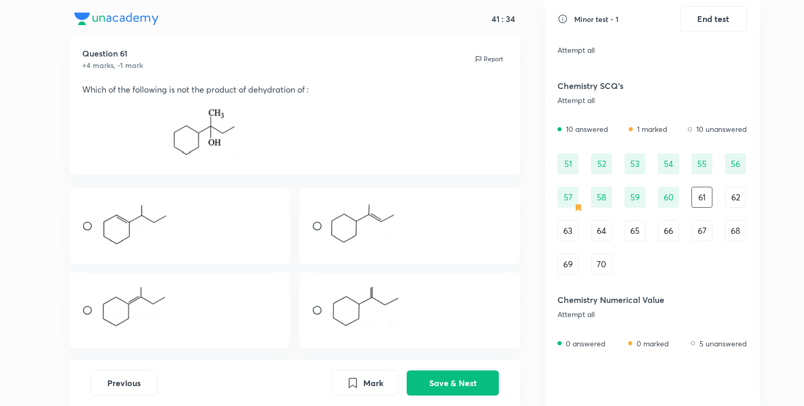
scroll to position [27, 0]
click at [740, 202] on div "62" at bounding box center [735, 197] width 21 height 21
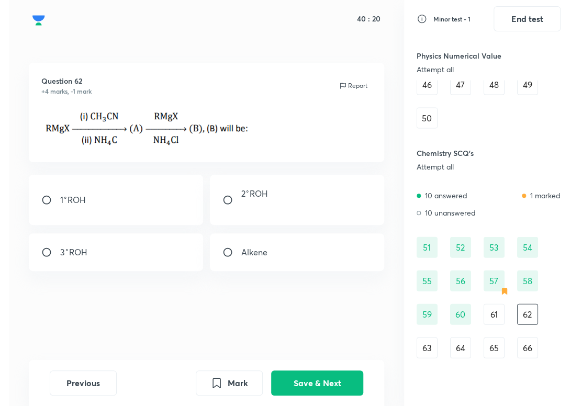
scroll to position [626, 0]
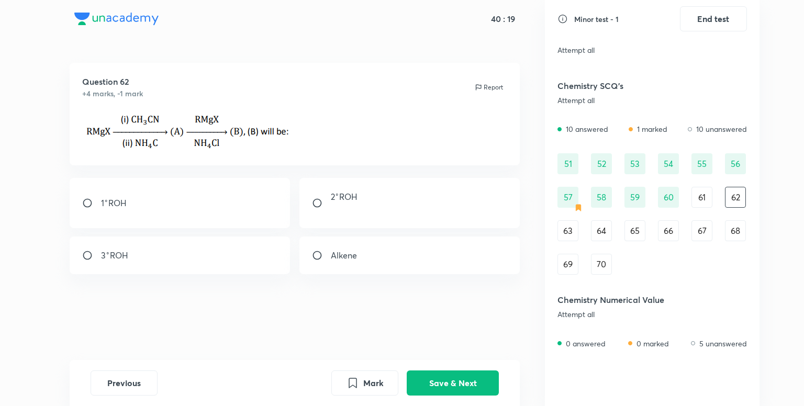
click at [125, 262] on p "3 ∘ ROH" at bounding box center [114, 255] width 27 height 13
radio input "true"
click at [478, 386] on button "Save & Next" at bounding box center [453, 382] width 92 height 25
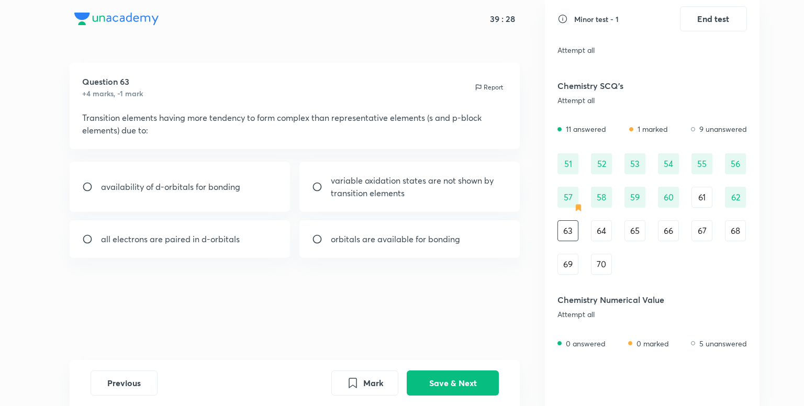
click at [224, 175] on div "availability of d-orbitals for bonding" at bounding box center [180, 187] width 221 height 50
radio input "true"
click at [455, 378] on button "Save & Next" at bounding box center [453, 382] width 92 height 25
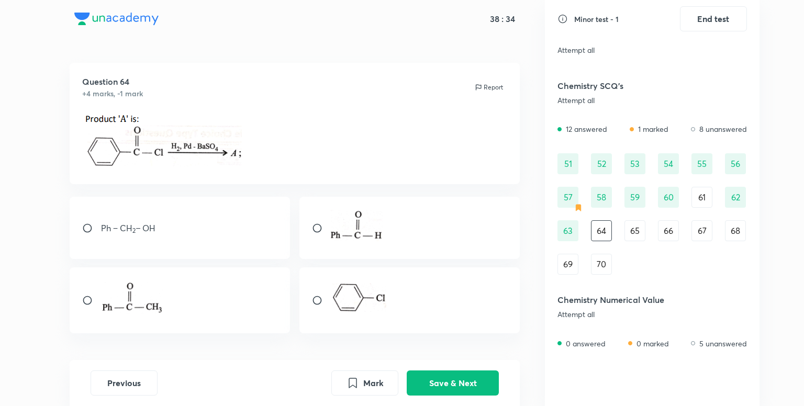
click at [375, 225] on img at bounding box center [357, 226] width 53 height 34
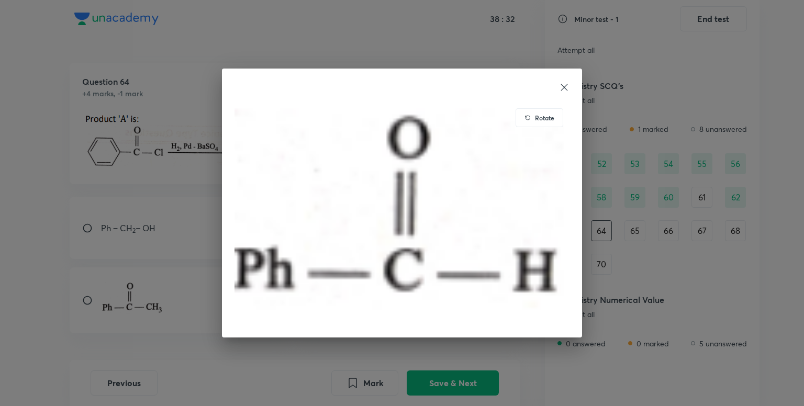
click at [621, 144] on div "Rotate" at bounding box center [402, 203] width 804 height 406
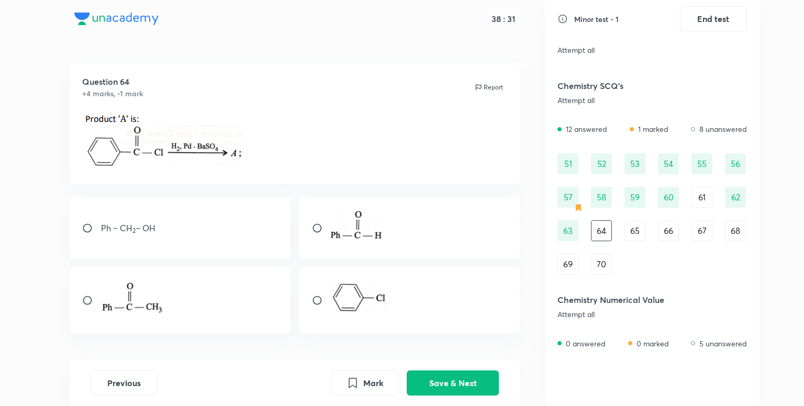
click at [315, 229] on input "radio" at bounding box center [321, 228] width 19 height 10
radio input "true"
click at [457, 371] on button "Save & Next" at bounding box center [453, 382] width 92 height 25
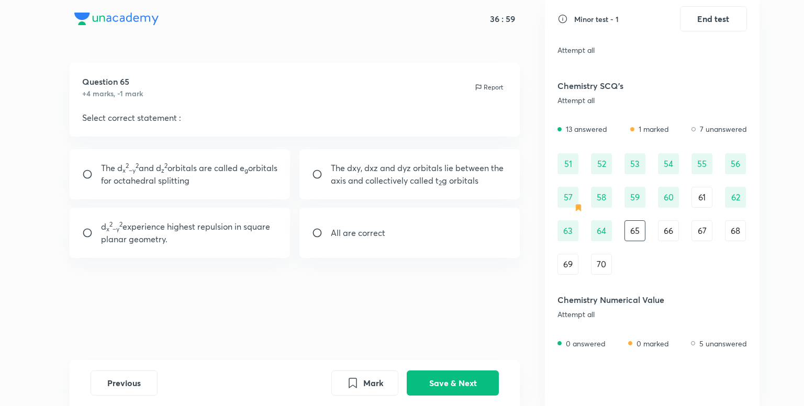
click at [354, 187] on p "The dxy, dxz and dyz orbitals lie between the axis and collectively called t 2 …" at bounding box center [419, 174] width 177 height 25
radio input "true"
click at [458, 388] on button "Save & Next" at bounding box center [453, 382] width 92 height 25
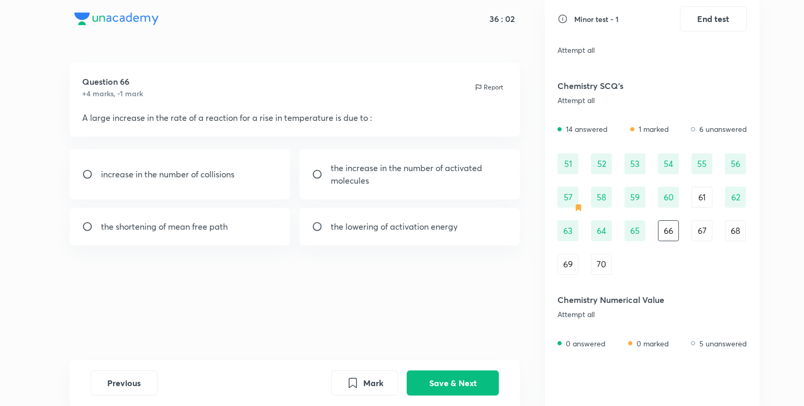
click at [417, 183] on p "the increase in the number of activated molecules" at bounding box center [419, 174] width 177 height 25
radio input "true"
click at [471, 372] on button "Save & Next" at bounding box center [453, 382] width 92 height 25
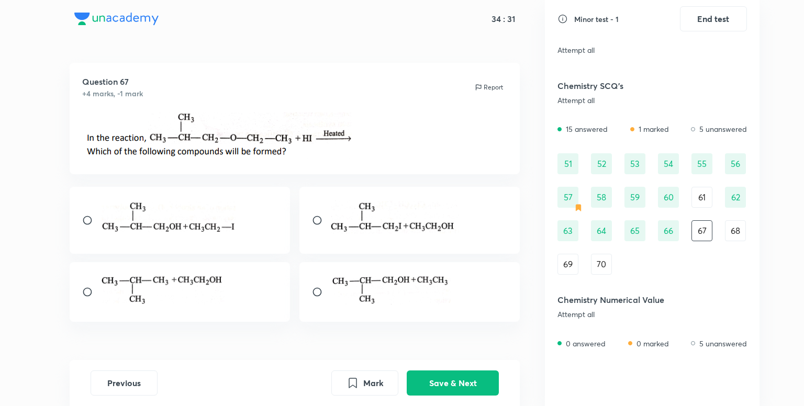
click at [84, 222] on input "radio" at bounding box center [91, 220] width 19 height 10
radio input "true"
click at [465, 384] on button "Save & Next" at bounding box center [453, 382] width 92 height 25
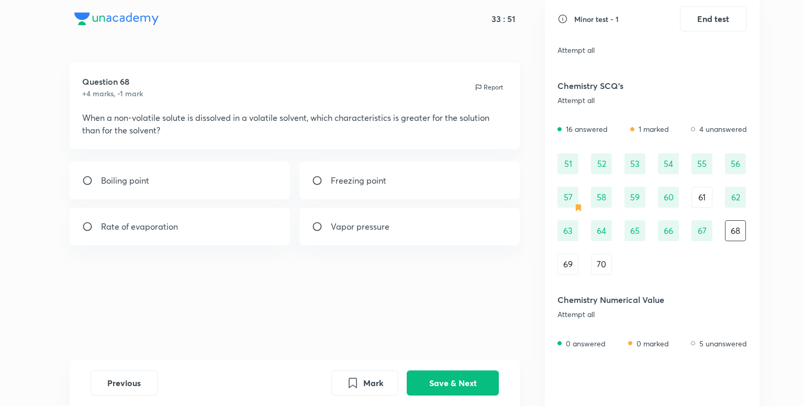
click at [105, 187] on p "Boiling point" at bounding box center [125, 180] width 48 height 13
radio input "true"
click at [454, 385] on button "Save & Next" at bounding box center [453, 382] width 92 height 25
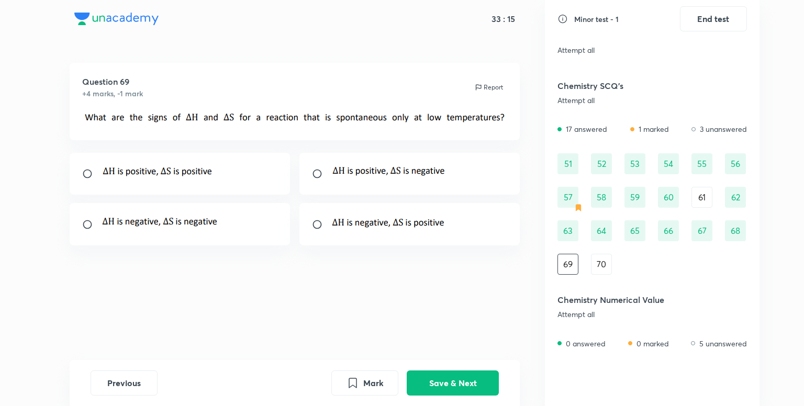
click at [206, 240] on div at bounding box center [180, 224] width 221 height 42
radio input "true"
click at [469, 375] on button "Save & Next" at bounding box center [453, 382] width 92 height 25
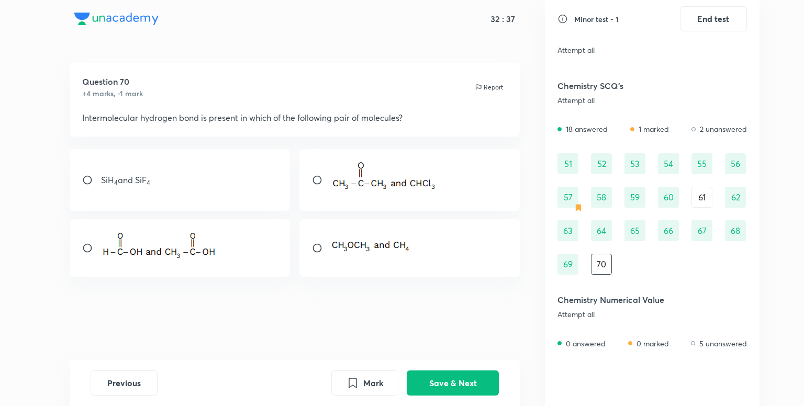
click at [212, 260] on img at bounding box center [161, 246] width 120 height 29
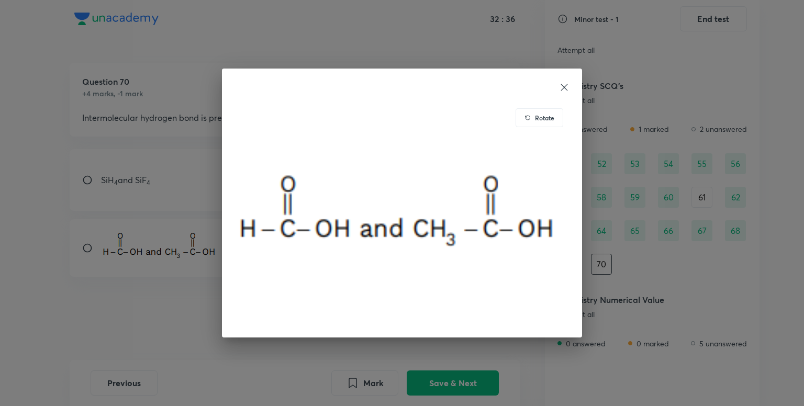
click at [126, 319] on div "Rotate" at bounding box center [402, 203] width 804 height 406
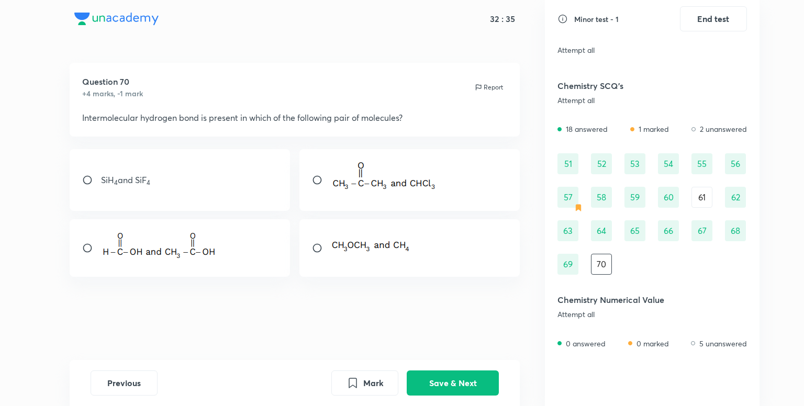
click at [88, 260] on div at bounding box center [180, 248] width 221 height 58
radio input "true"
click at [457, 375] on button "Save & Next" at bounding box center [453, 382] width 92 height 25
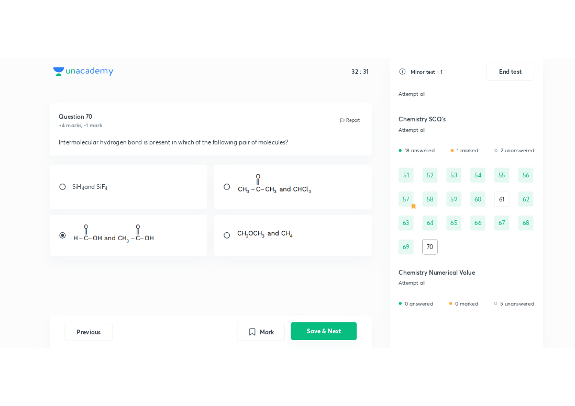
scroll to position [648, 0]
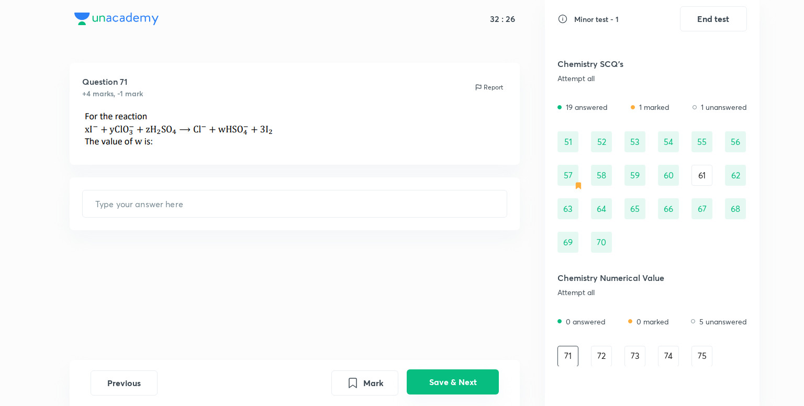
click at [477, 384] on button "Save & Next" at bounding box center [453, 382] width 92 height 25
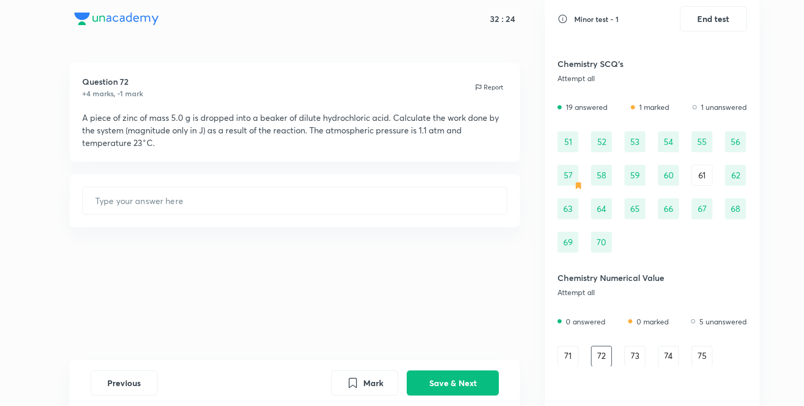
click at [566, 358] on div "71" at bounding box center [568, 356] width 21 height 21
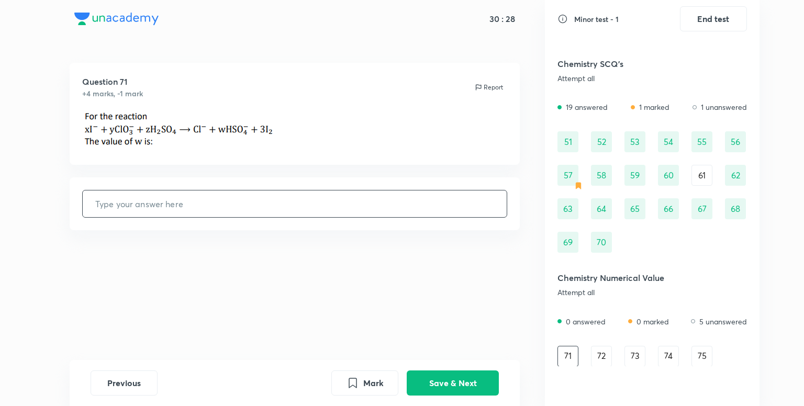
click at [226, 213] on input "text" at bounding box center [295, 204] width 425 height 27
type input "3"
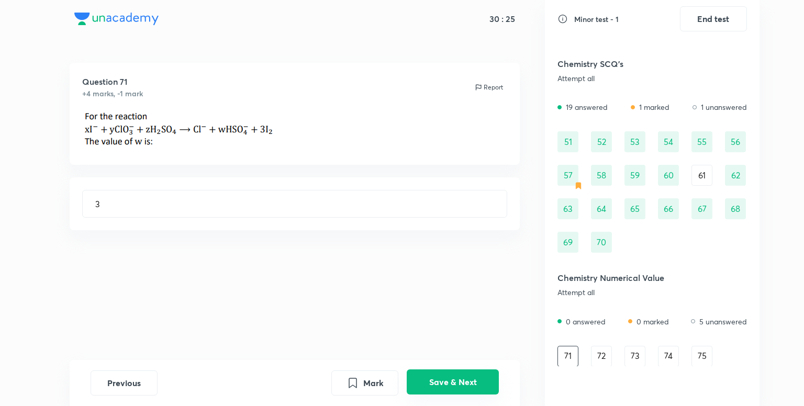
click at [469, 386] on button "Save & Next" at bounding box center [453, 382] width 92 height 25
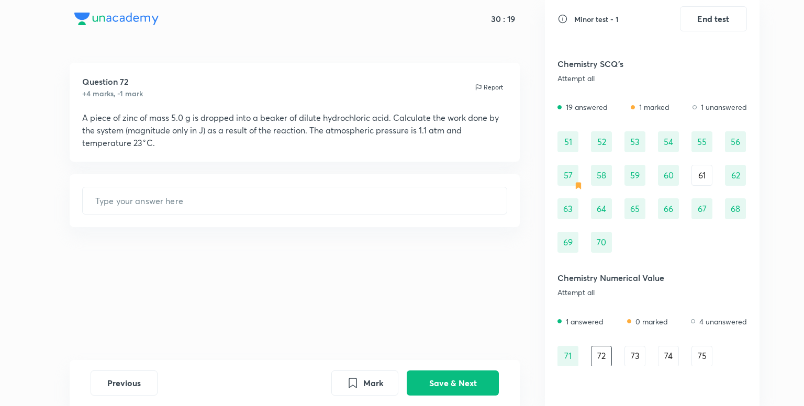
click at [699, 170] on div "61" at bounding box center [702, 175] width 21 height 21
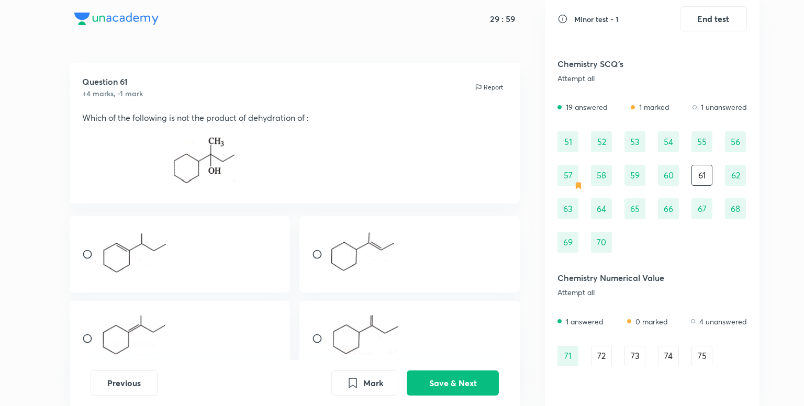
click at [565, 171] on div "57" at bounding box center [568, 175] width 21 height 21
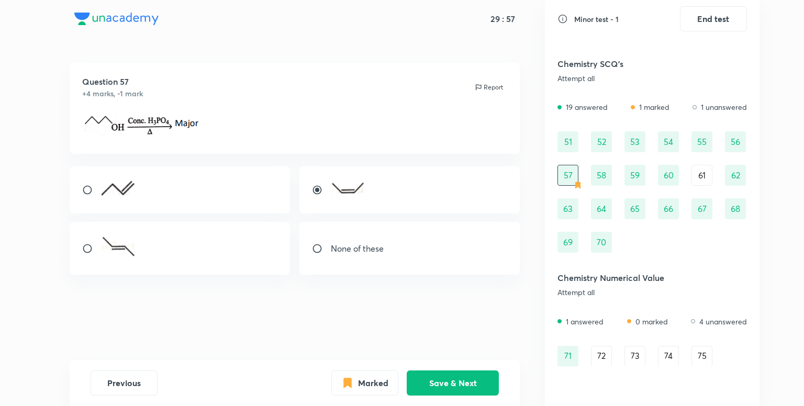
click at [704, 175] on div "61" at bounding box center [702, 175] width 21 height 21
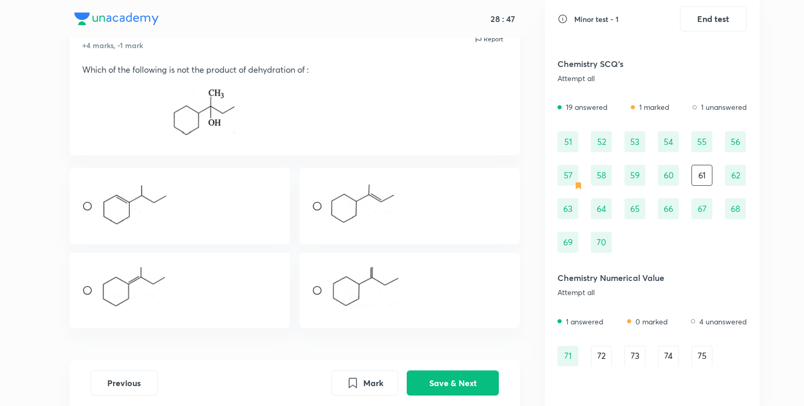
click at [314, 296] on input "radio" at bounding box center [321, 290] width 19 height 10
radio input "true"
click at [472, 381] on button "Save & Next" at bounding box center [453, 382] width 92 height 25
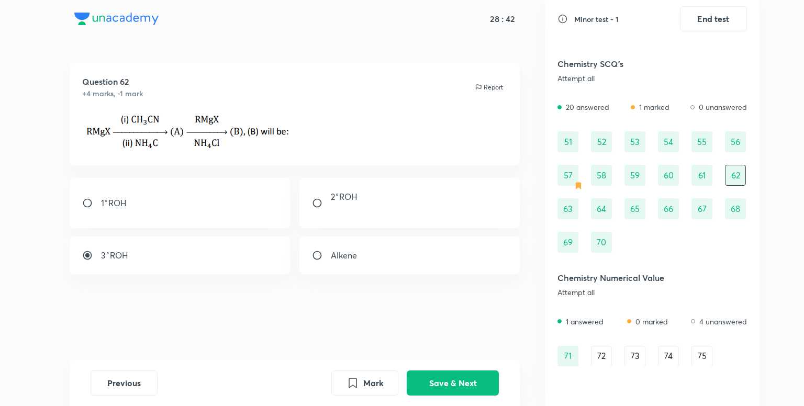
scroll to position [672, 0]
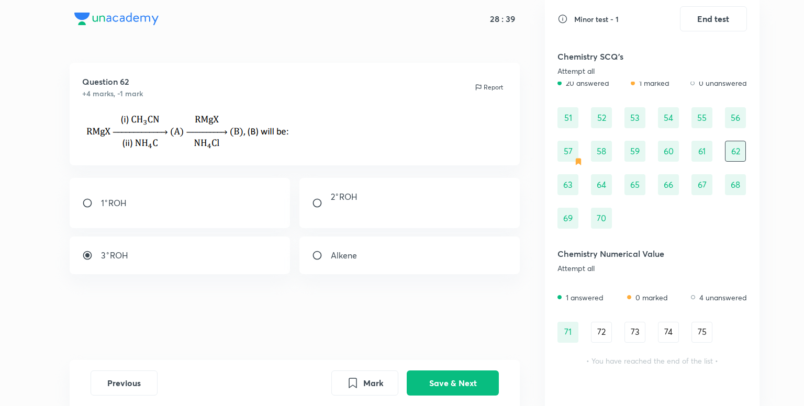
click at [565, 149] on div "57" at bounding box center [568, 151] width 21 height 21
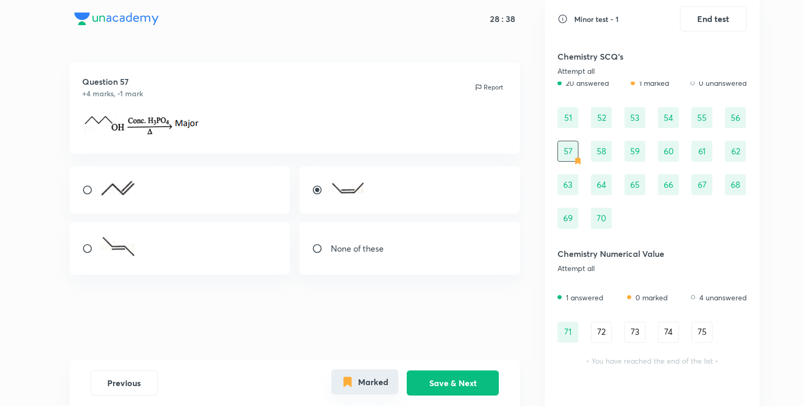
click at [368, 386] on button "Marked" at bounding box center [364, 382] width 67 height 25
click at [475, 372] on button "Save & Next" at bounding box center [453, 382] width 92 height 25
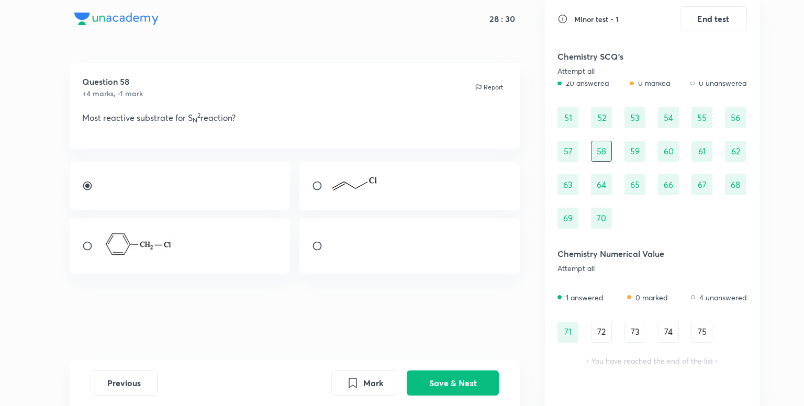
click at [607, 336] on div "72" at bounding box center [601, 332] width 21 height 21
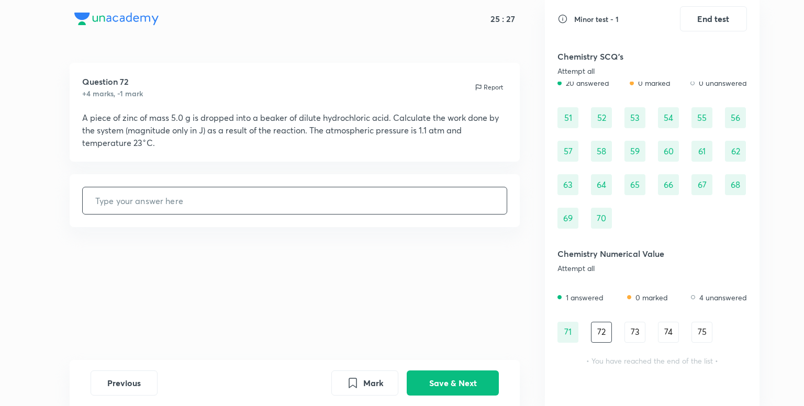
click at [379, 207] on input "text" at bounding box center [295, 200] width 425 height 27
type input "188.5"
click at [456, 380] on button "Save & Next" at bounding box center [453, 382] width 92 height 25
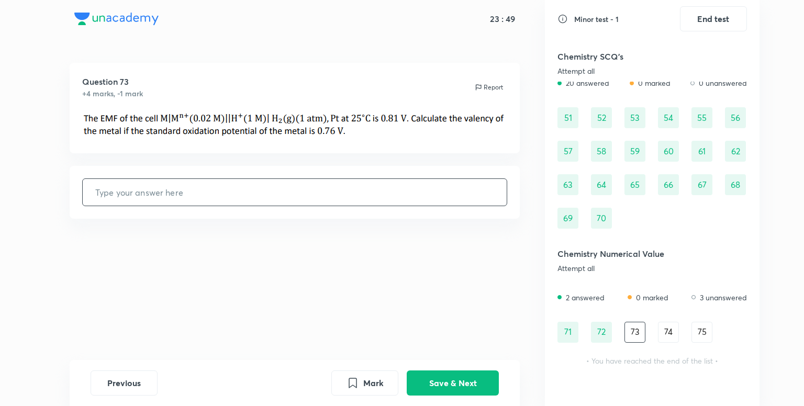
click at [333, 195] on input "text" at bounding box center [295, 192] width 425 height 27
type input "2"
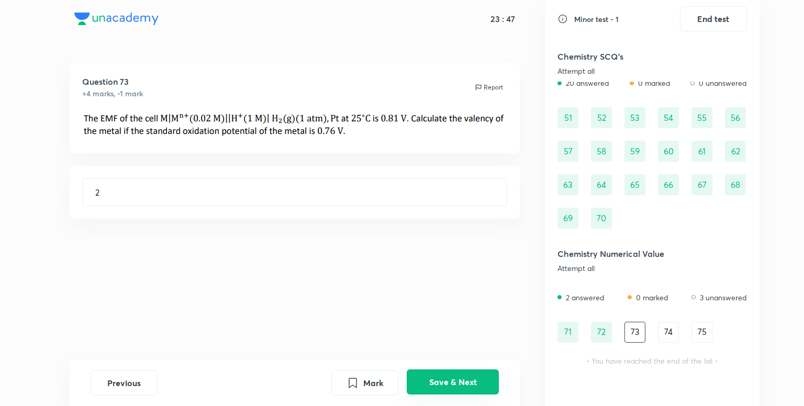
click at [453, 373] on button "Save & Next" at bounding box center [453, 382] width 92 height 25
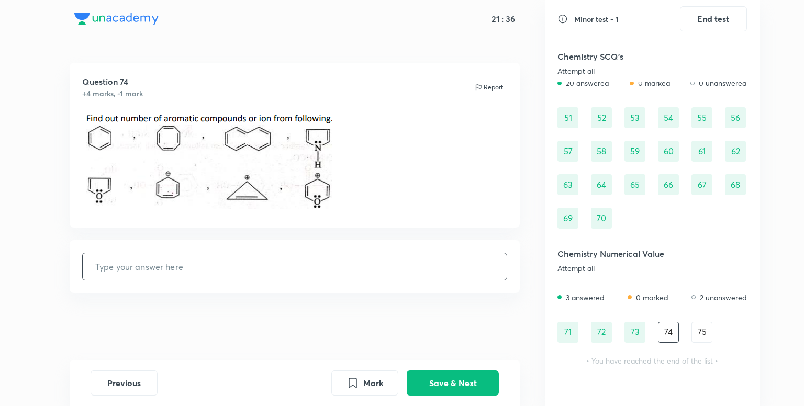
click at [333, 277] on input "text" at bounding box center [295, 266] width 425 height 27
type input "6"
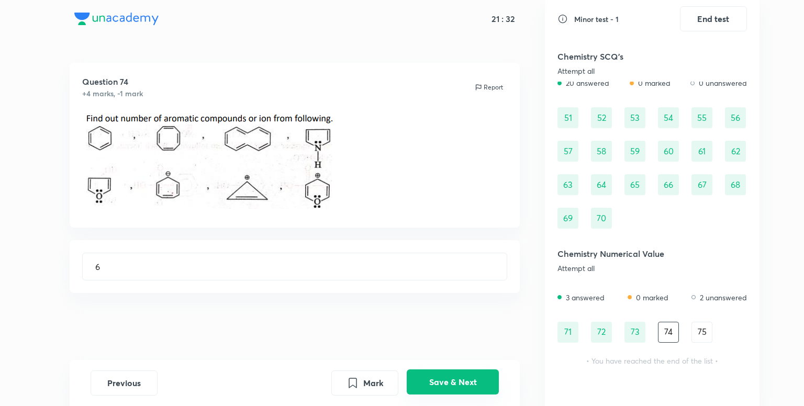
click at [457, 378] on button "Save & Next" at bounding box center [453, 382] width 92 height 25
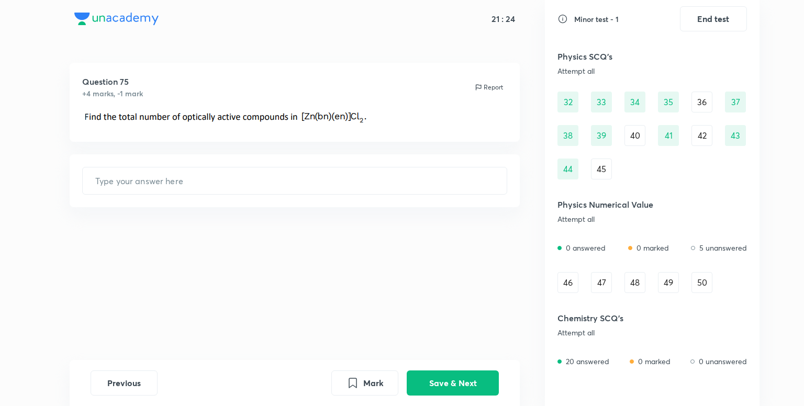
scroll to position [390, 0]
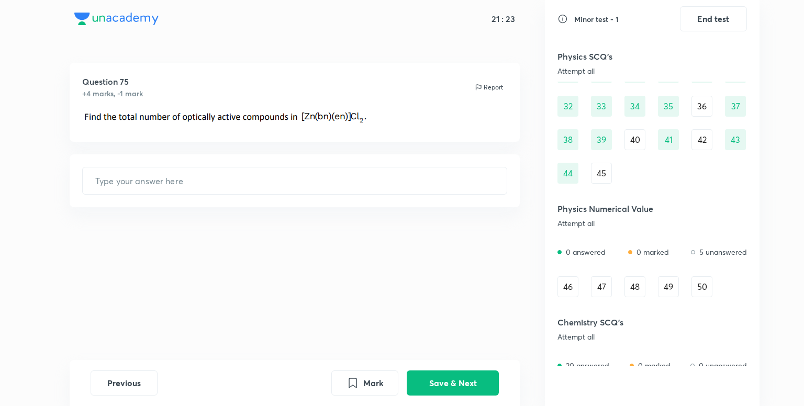
click at [569, 290] on div "46" at bounding box center [568, 286] width 21 height 21
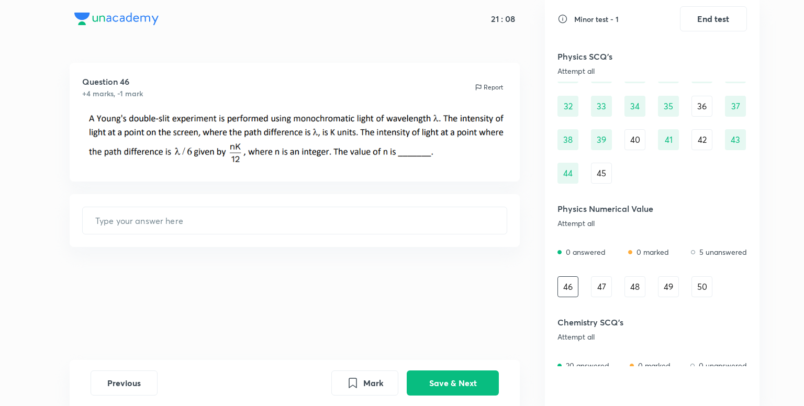
click at [603, 292] on div "47" at bounding box center [601, 286] width 21 height 21
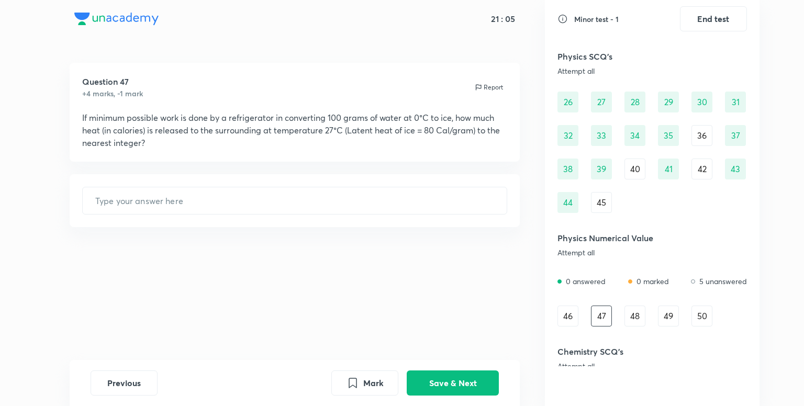
scroll to position [360, 0]
click at [672, 128] on div "35" at bounding box center [668, 136] width 21 height 21
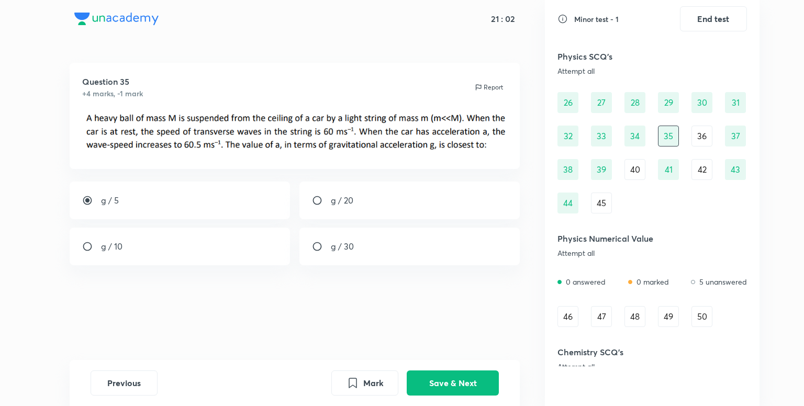
click at [638, 141] on div "34" at bounding box center [635, 136] width 21 height 21
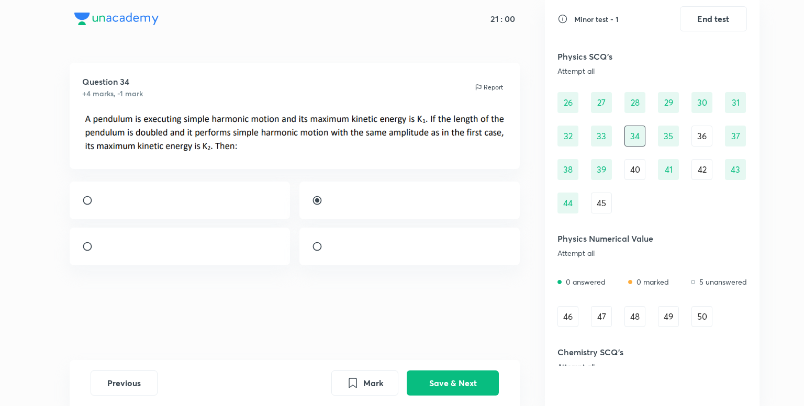
click at [607, 141] on div "33" at bounding box center [601, 136] width 21 height 21
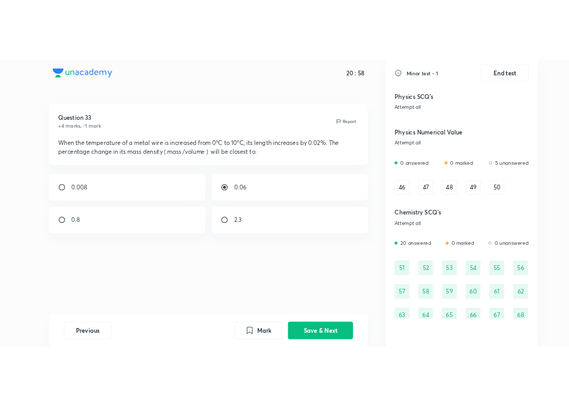
scroll to position [500, 0]
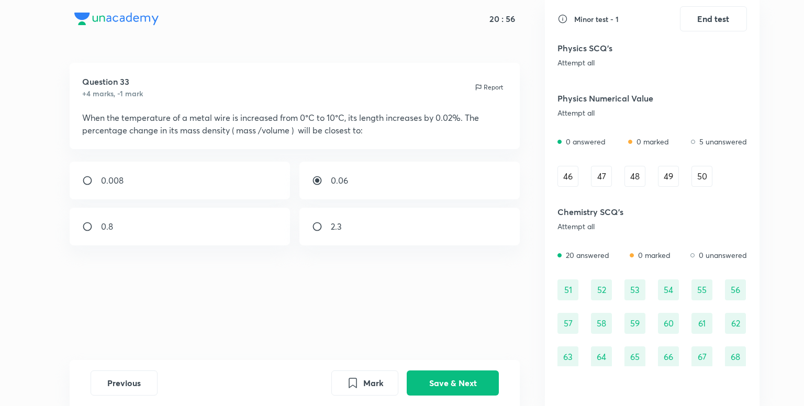
click at [692, 181] on div "50" at bounding box center [702, 176] width 21 height 21
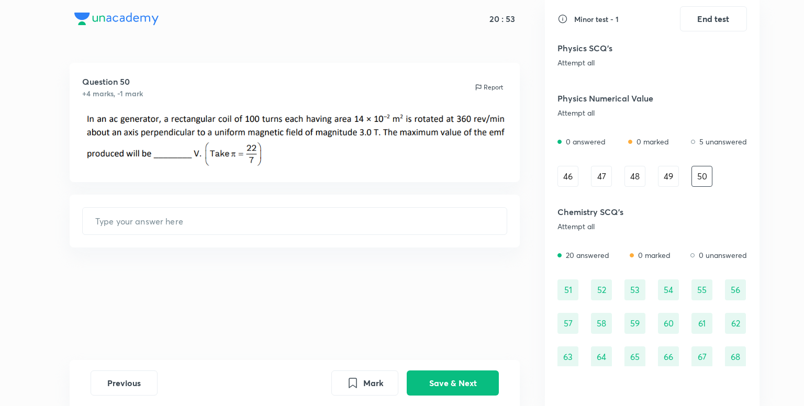
click at [671, 173] on div "49" at bounding box center [668, 176] width 21 height 21
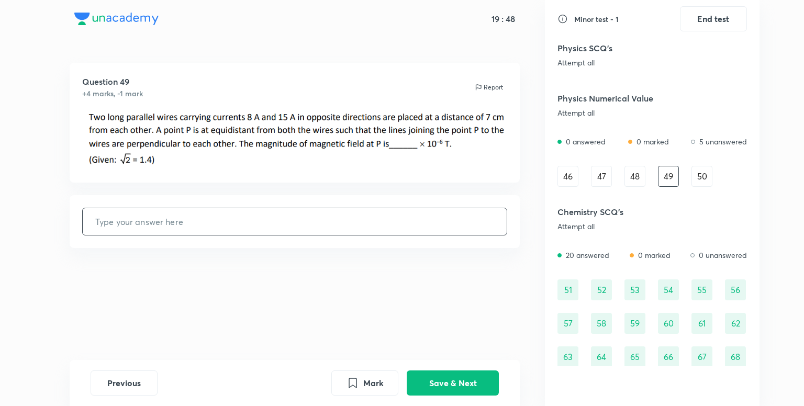
click at [331, 219] on input "text" at bounding box center [295, 221] width 425 height 27
type input "68"
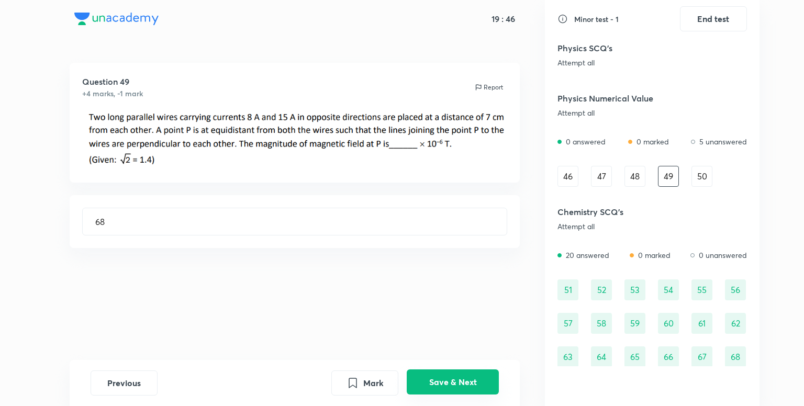
click at [459, 389] on button "Save & Next" at bounding box center [453, 382] width 92 height 25
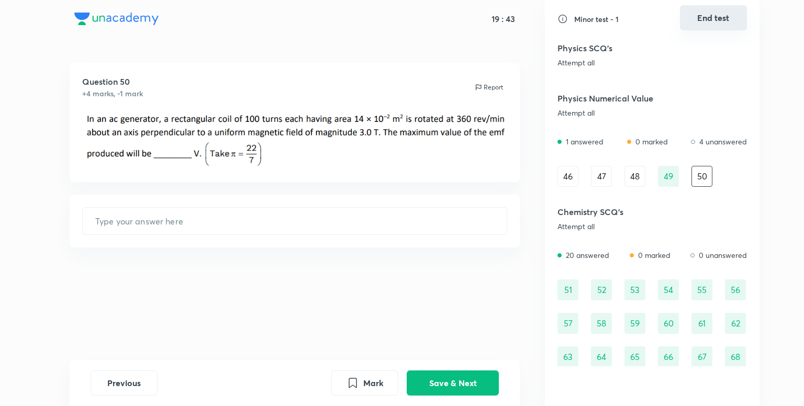
click at [707, 17] on button "End test" at bounding box center [713, 17] width 67 height 25
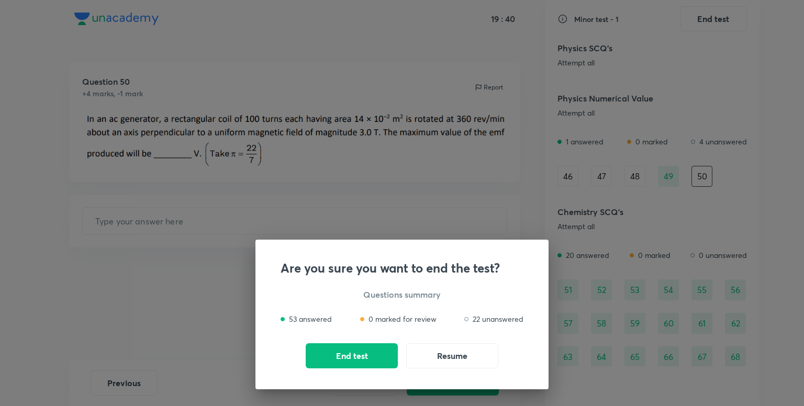
click at [346, 196] on div "Are you sure you want to end the test? Questions summary 53 answered 0 marked f…" at bounding box center [402, 203] width 804 height 406
click at [456, 365] on button "Resume" at bounding box center [452, 354] width 92 height 25
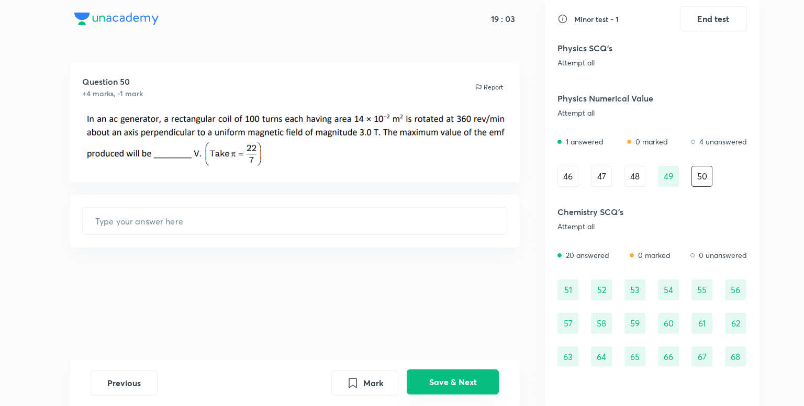
click at [461, 386] on button "Save & Next" at bounding box center [453, 382] width 92 height 25
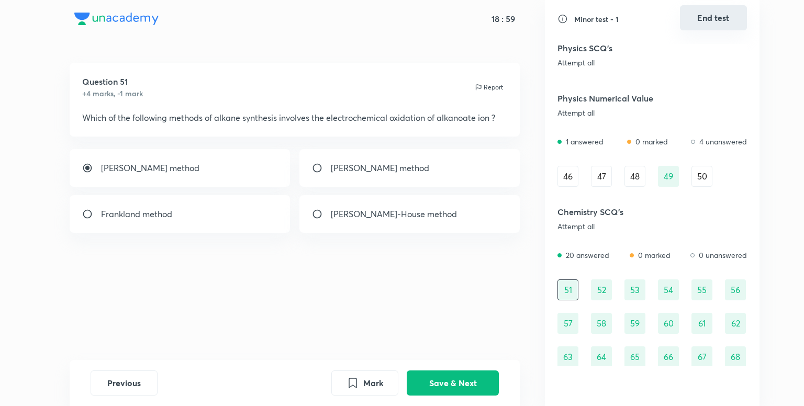
click at [713, 20] on button "End test" at bounding box center [713, 17] width 67 height 25
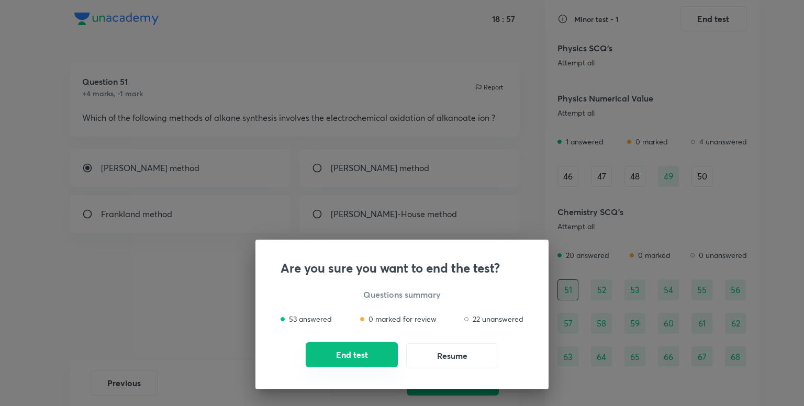
click at [390, 358] on button "End test" at bounding box center [352, 354] width 92 height 25
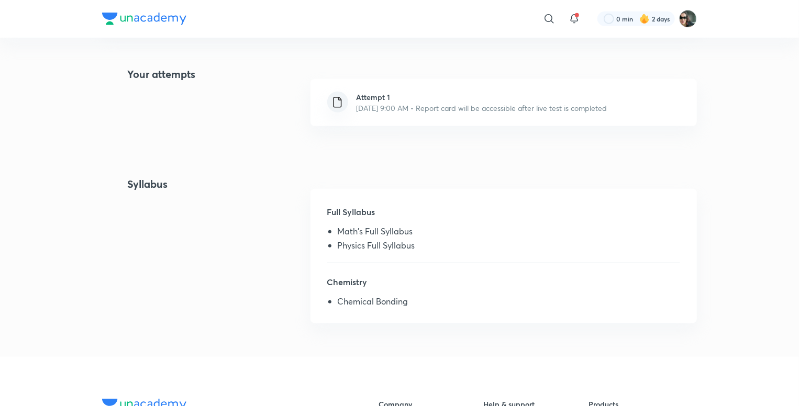
scroll to position [259, 0]
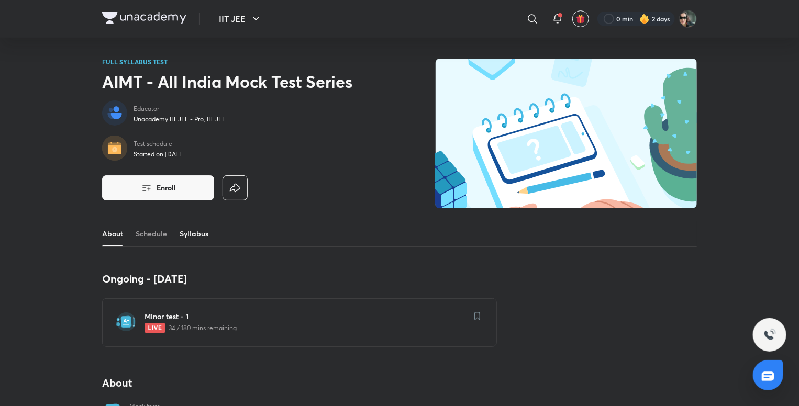
click at [196, 235] on link "Syllabus" at bounding box center [194, 233] width 29 height 25
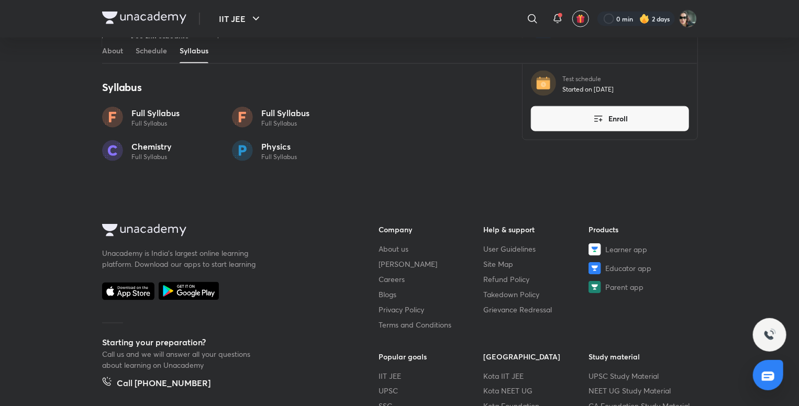
scroll to position [624, 0]
